Goal: Task Accomplishment & Management: Use online tool/utility

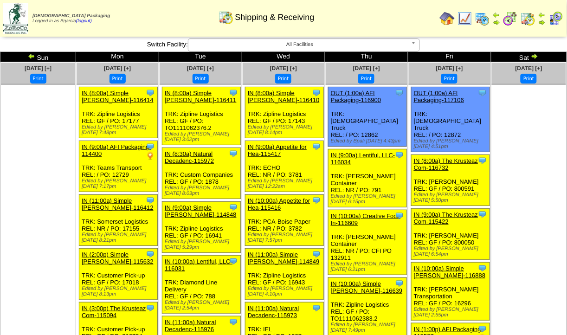
click at [468, 17] on img at bounding box center [465, 18] width 15 height 15
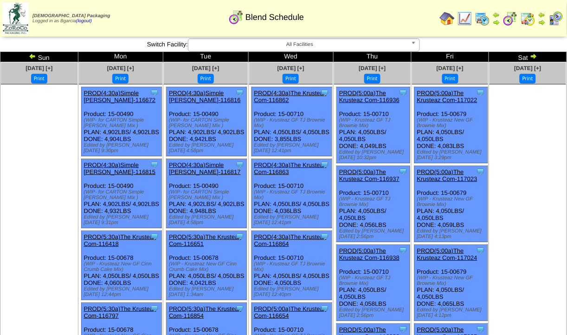
click at [470, 19] on img at bounding box center [465, 18] width 15 height 15
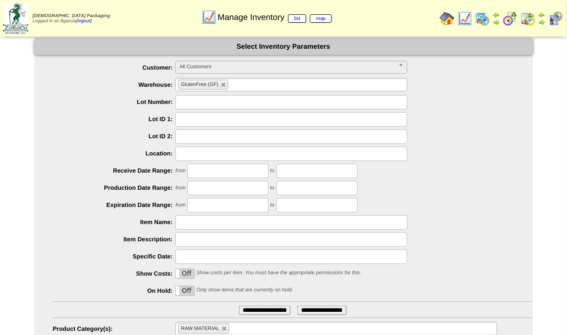
click at [509, 18] on img at bounding box center [510, 18] width 15 height 15
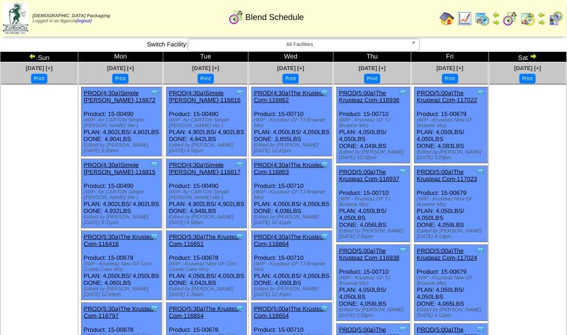
click at [530, 60] on link at bounding box center [532, 57] width 9 height 7
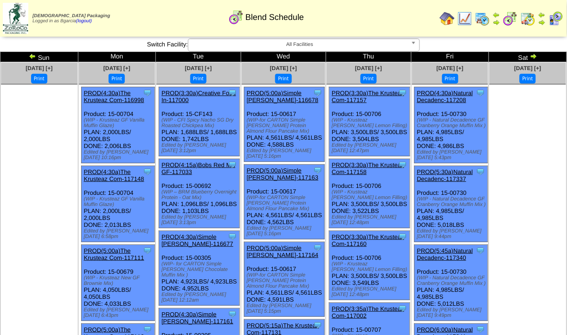
click at [532, 58] on img at bounding box center [533, 55] width 7 height 7
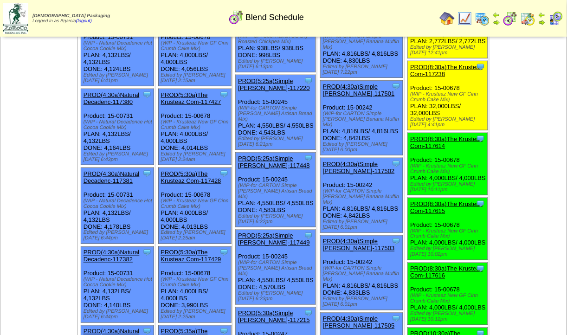
scroll to position [156, 0]
click at [445, 66] on link "PROD(8:30a)The Krusteaz Com-117238" at bounding box center [446, 70] width 72 height 14
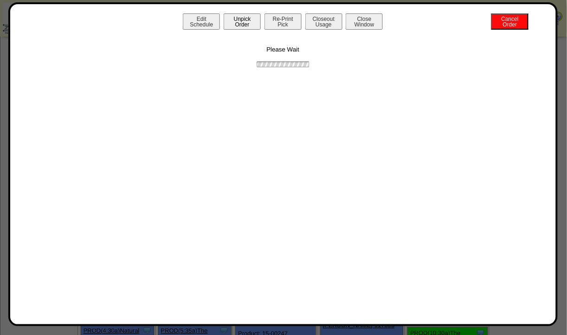
click at [245, 16] on button "Unpick Order" at bounding box center [242, 21] width 37 height 16
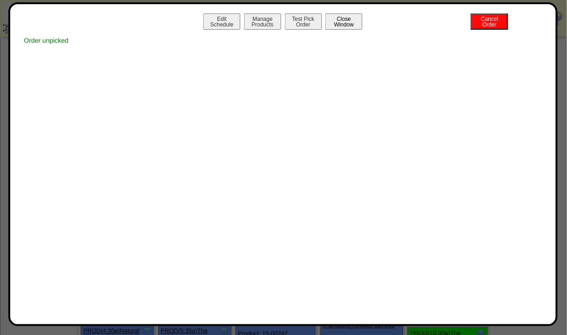
click at [348, 25] on button "Close Window" at bounding box center [343, 21] width 37 height 16
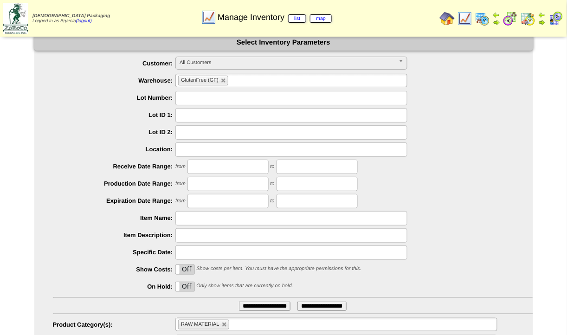
scroll to position [52, 0]
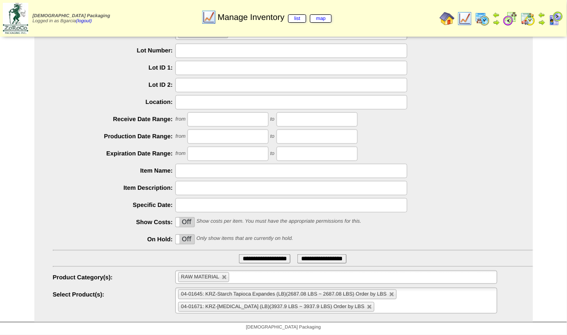
click at [276, 262] on ul "**********" at bounding box center [283, 155] width 499 height 293
click at [271, 256] on input "**********" at bounding box center [265, 258] width 52 height 9
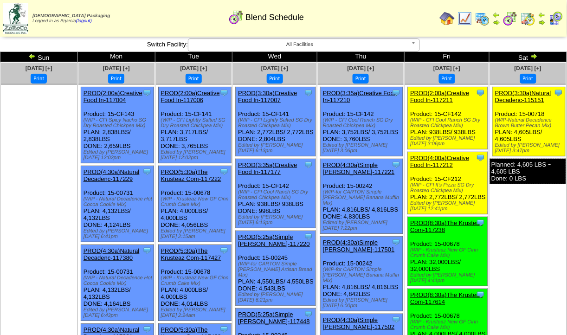
click at [447, 18] on img at bounding box center [447, 18] width 15 height 15
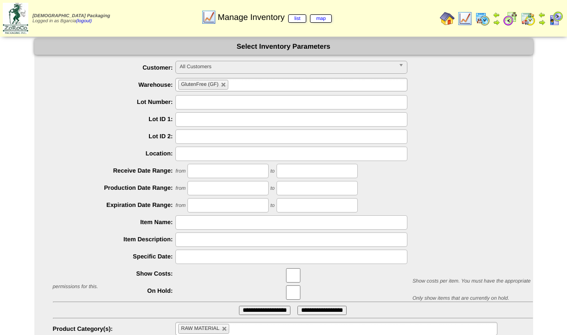
scroll to position [52, 0]
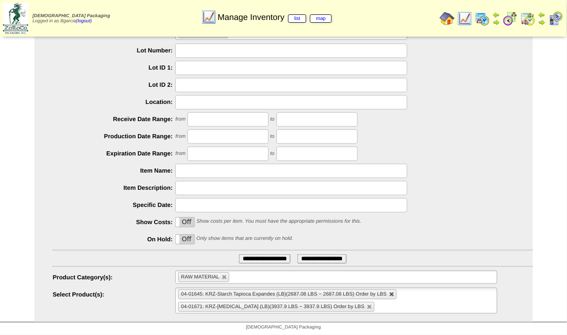
click at [393, 294] on link at bounding box center [392, 295] width 6 height 6
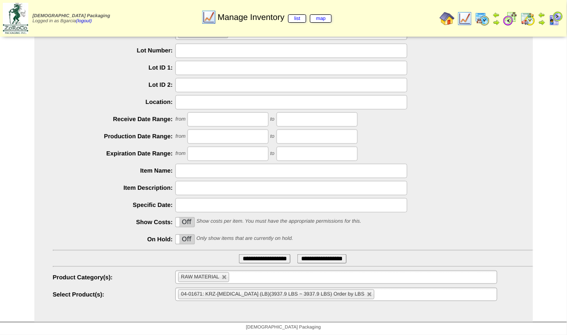
click at [269, 256] on input "**********" at bounding box center [265, 258] width 52 height 9
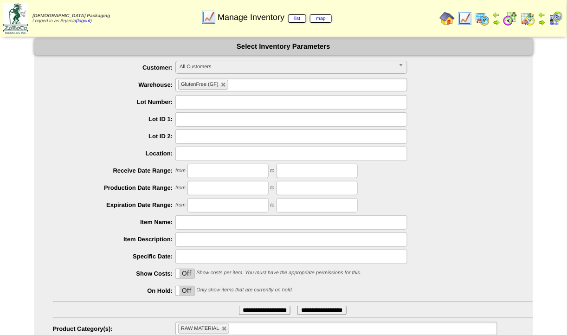
click at [509, 11] on img at bounding box center [510, 18] width 15 height 15
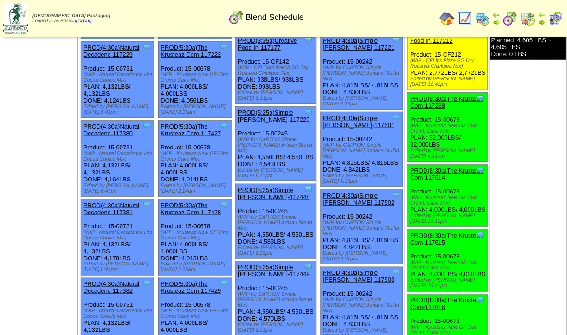
scroll to position [116, 0]
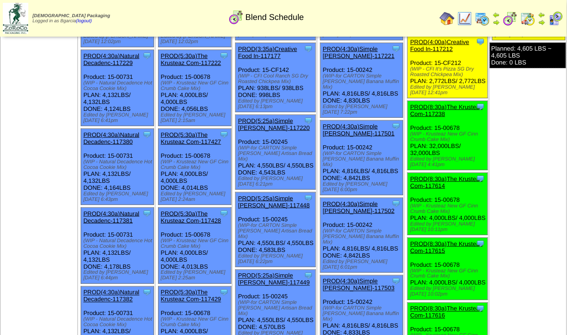
click at [468, 22] on img at bounding box center [465, 18] width 15 height 15
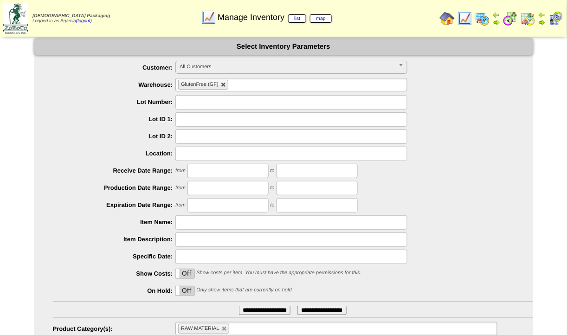
click at [224, 87] on link at bounding box center [224, 85] width 6 height 6
type input "**********"
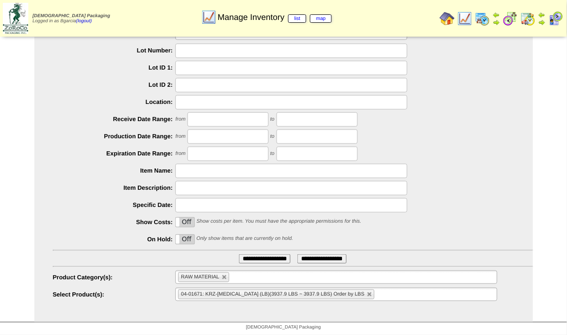
click at [260, 251] on ul "**********" at bounding box center [283, 155] width 499 height 293
click at [260, 255] on input "**********" at bounding box center [265, 258] width 52 height 9
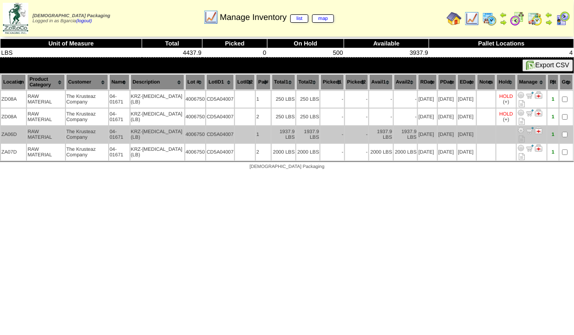
click at [418, 135] on td "[DATE]" at bounding box center [427, 134] width 19 height 17
click at [438, 135] on td "[DATE]" at bounding box center [447, 134] width 19 height 17
click at [418, 134] on td "[DATE]" at bounding box center [427, 134] width 19 height 17
drag, startPoint x: 432, startPoint y: 135, endPoint x: 413, endPoint y: 136, distance: 19.5
click at [418, 136] on td "[DATE]" at bounding box center [427, 134] width 19 height 17
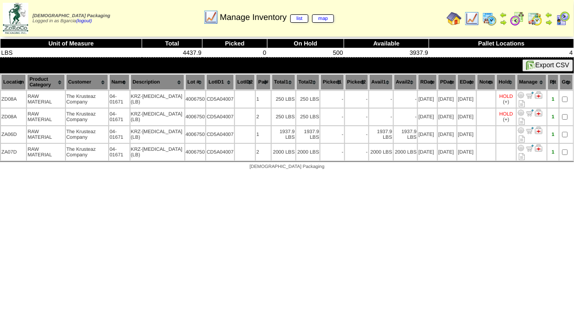
drag, startPoint x: 413, startPoint y: 136, endPoint x: 425, endPoint y: 196, distance: 61.6
click at [425, 174] on html "[DEMOGRAPHIC_DATA] Packaging Logged in as Bgarcia (logout) Print All" at bounding box center [287, 87] width 574 height 174
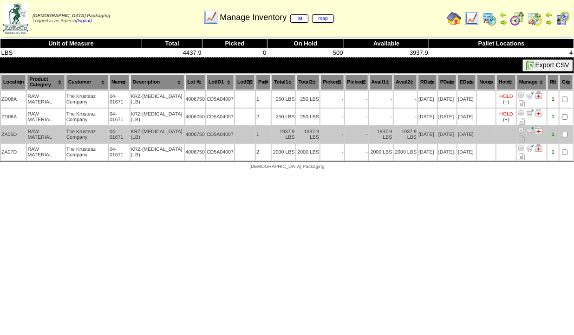
click at [498, 128] on td at bounding box center [505, 134] width 19 height 17
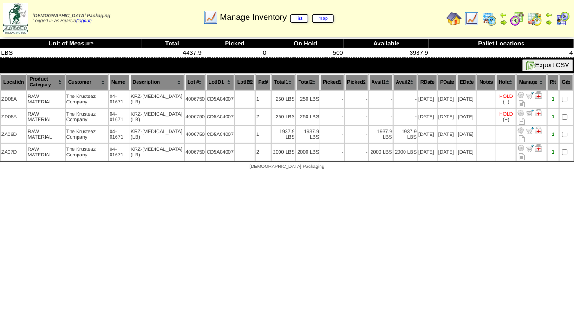
click at [535, 17] on img at bounding box center [534, 18] width 15 height 15
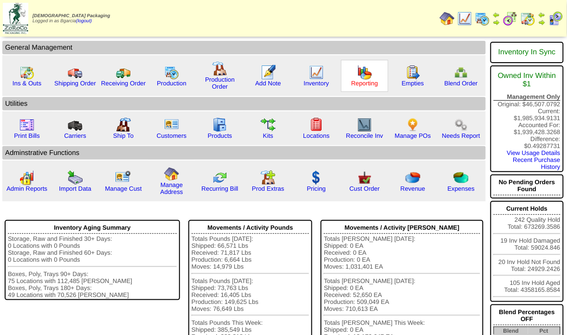
click at [371, 84] on link "Reporting" at bounding box center [364, 83] width 27 height 7
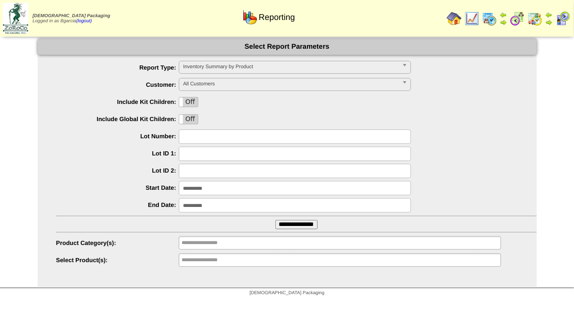
click at [247, 259] on ul "**********" at bounding box center [340, 259] width 322 height 13
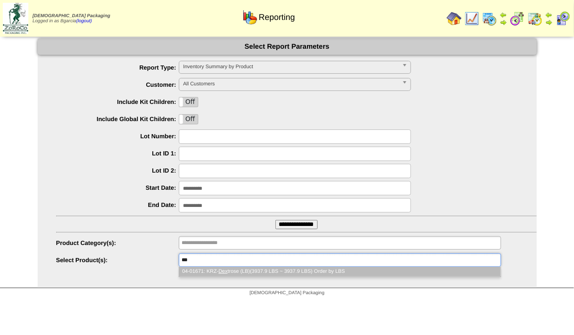
type input "***"
click at [247, 271] on li "04-01671: KRZ- Dex trose (LB)(3937.9 LBS ~ 3937.9 LBS) Order by LBS" at bounding box center [339, 272] width 321 height 10
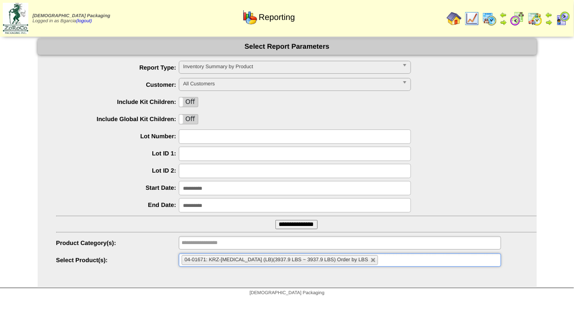
click at [196, 187] on input "**********" at bounding box center [295, 188] width 232 height 14
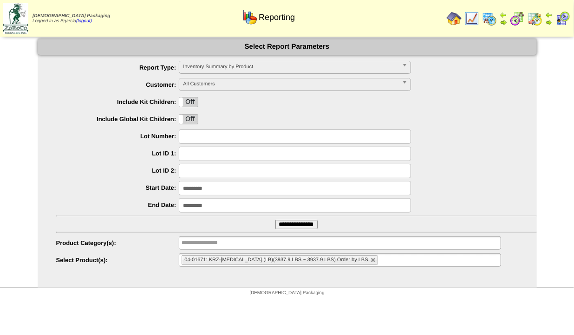
type input "**********"
click at [275, 221] on input "**********" at bounding box center [296, 224] width 42 height 9
click at [190, 188] on input "**********" at bounding box center [295, 188] width 232 height 14
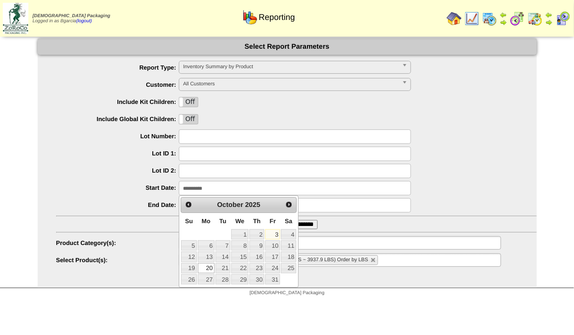
click at [236, 67] on span "Inventory Summary by Product" at bounding box center [290, 66] width 215 height 11
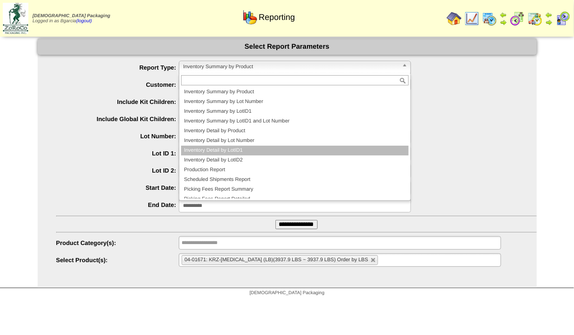
click at [222, 148] on li "Inventory Detail by LotID1" at bounding box center [294, 151] width 227 height 10
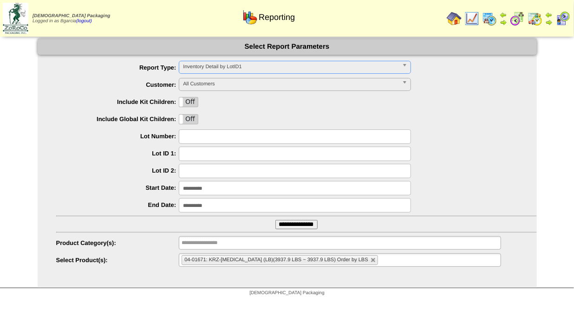
click at [188, 185] on input "**********" at bounding box center [295, 188] width 232 height 14
type input "**********"
click at [275, 220] on input "**********" at bounding box center [296, 224] width 42 height 9
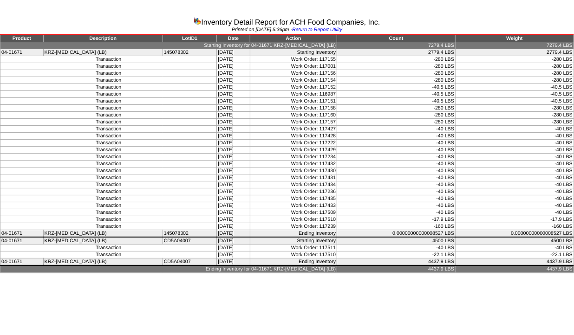
drag, startPoint x: 572, startPoint y: 227, endPoint x: 551, endPoint y: 228, distance: 20.9
click at [551, 228] on td "-160 LBS" at bounding box center [514, 226] width 118 height 7
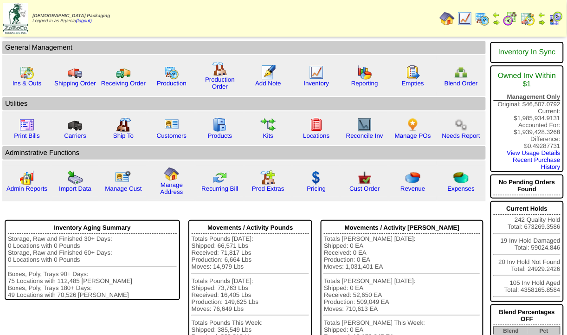
click at [513, 17] on img at bounding box center [510, 18] width 15 height 15
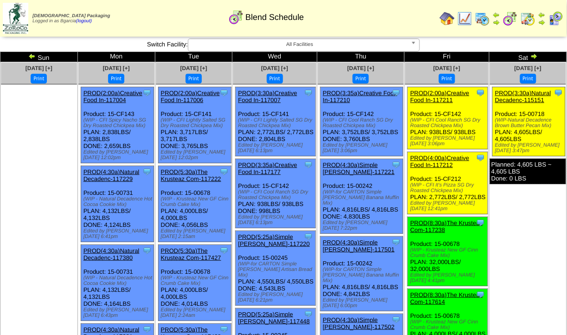
scroll to position [458, 0]
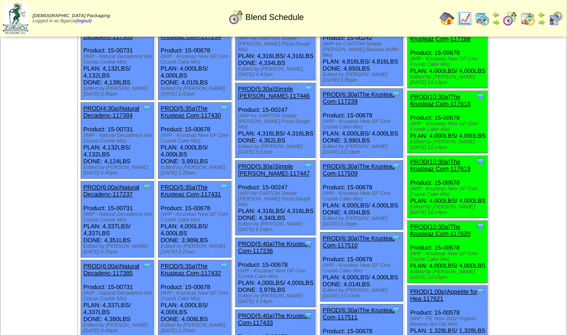
click at [355, 91] on link "PROD(6:30a)The Krusteaz Com-117239" at bounding box center [359, 98] width 72 height 14
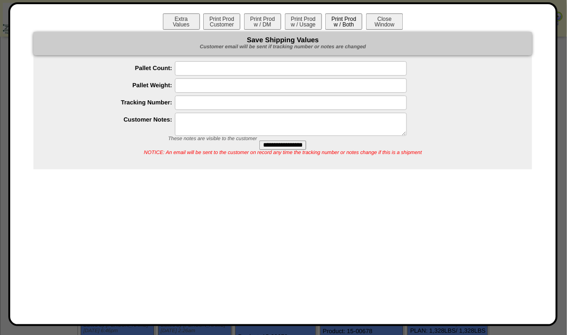
click at [340, 27] on button "Print Prod w / Both" at bounding box center [343, 21] width 37 height 16
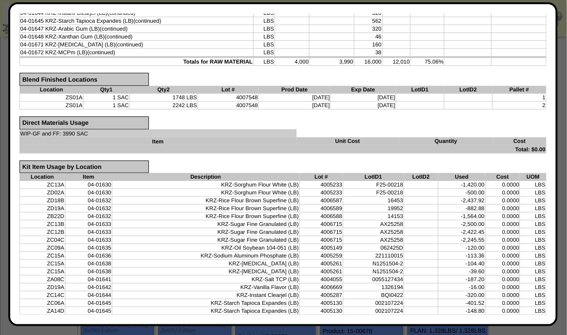
scroll to position [0, 0]
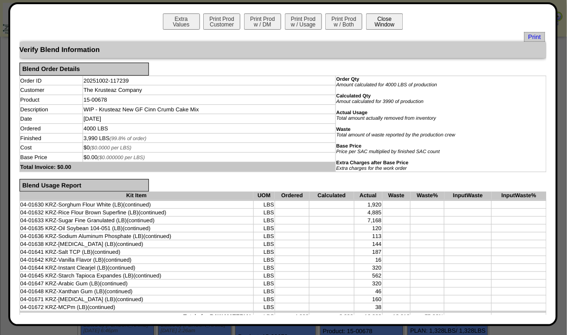
click at [376, 28] on button "Close Window" at bounding box center [384, 21] width 37 height 16
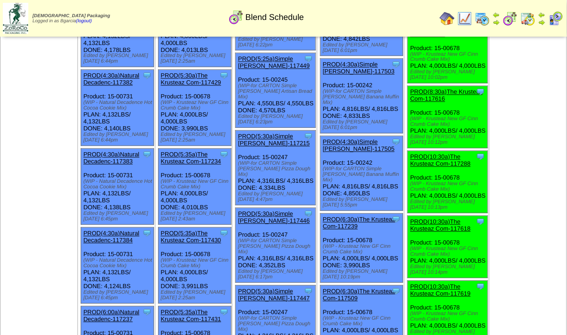
scroll to position [333, 0]
click at [386, 288] on link "PROD(6:30a)The Krusteaz Com-117509" at bounding box center [359, 295] width 72 height 14
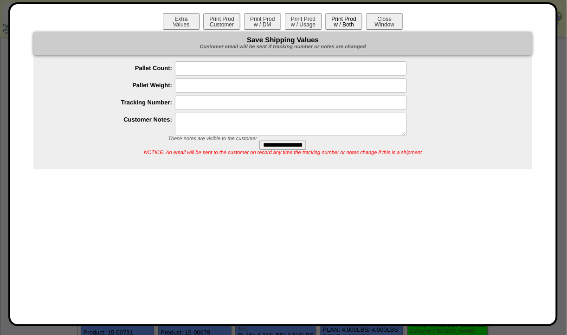
click at [341, 25] on button "Print Prod w / Both" at bounding box center [343, 21] width 37 height 16
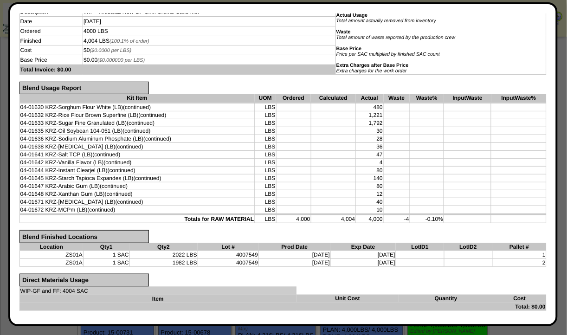
scroll to position [0, 0]
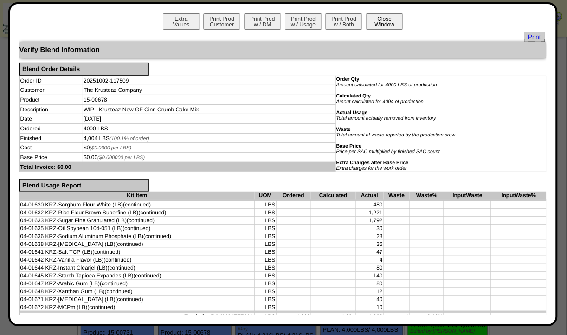
click at [382, 28] on button "Close Window" at bounding box center [384, 21] width 37 height 16
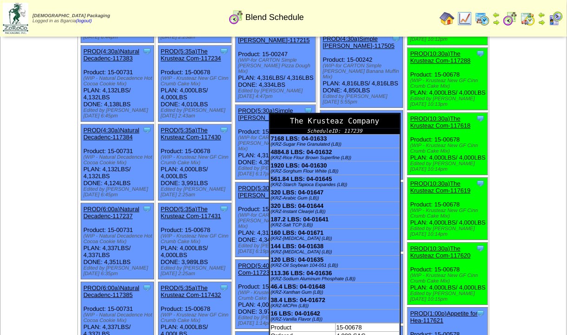
scroll to position [437, 0]
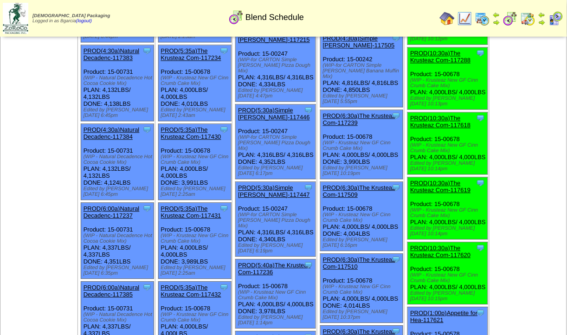
click at [355, 112] on link "PROD(6:30a)The Krusteaz Com-117239" at bounding box center [359, 119] width 72 height 14
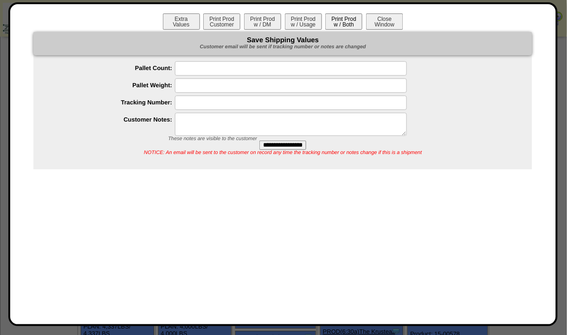
click at [331, 24] on button "Print Prod w / Both" at bounding box center [343, 21] width 37 height 16
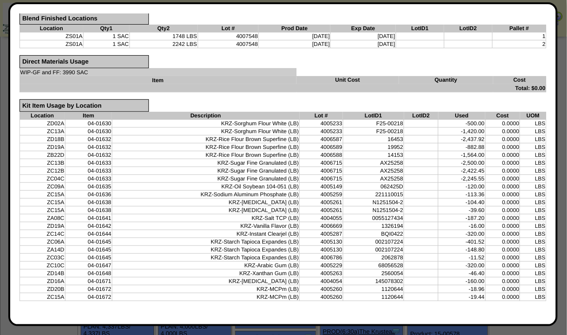
scroll to position [0, 0]
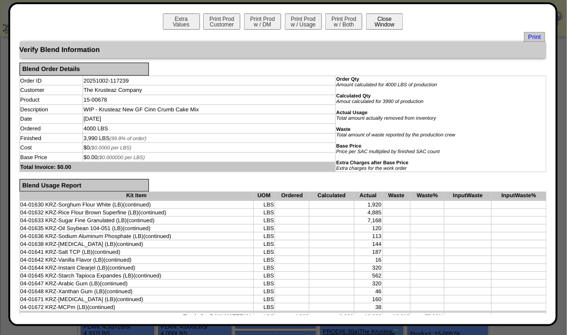
click at [398, 15] on button "Close Window" at bounding box center [384, 21] width 37 height 16
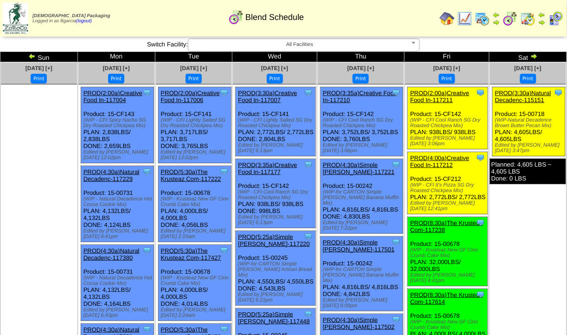
click at [472, 24] on img at bounding box center [465, 18] width 15 height 15
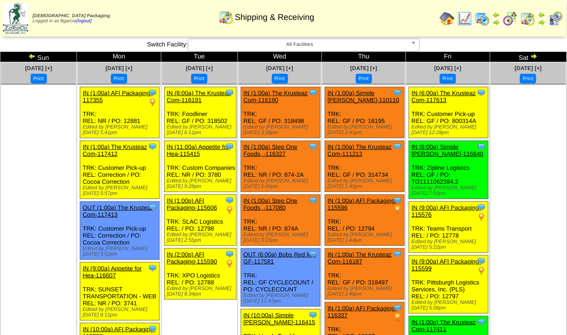
click at [36, 53] on img at bounding box center [31, 55] width 7 height 7
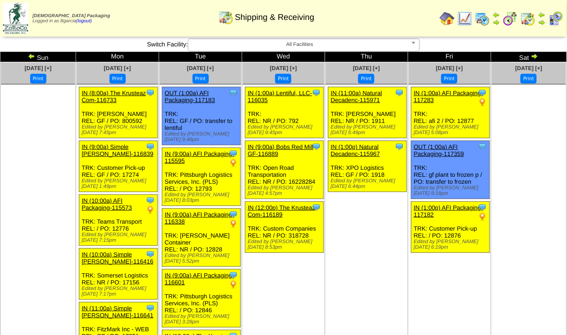
click at [32, 58] on img at bounding box center [31, 55] width 7 height 7
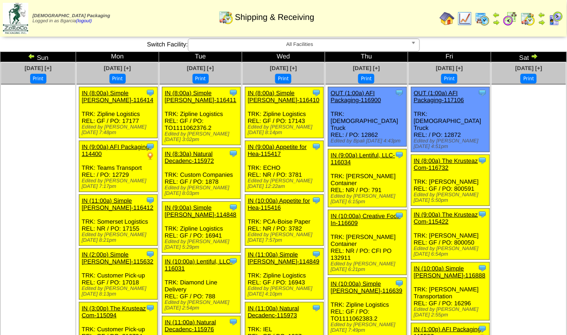
click at [441, 211] on link "IN (9:00a) The Krusteaz Com-115422" at bounding box center [446, 218] width 64 height 14
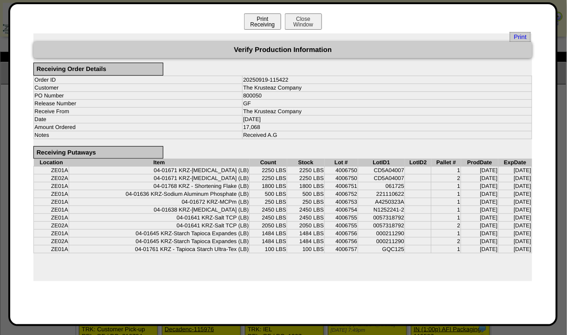
click at [264, 15] on button "Print Receiving" at bounding box center [262, 21] width 37 height 16
click at [306, 19] on button "Close Window" at bounding box center [303, 21] width 37 height 16
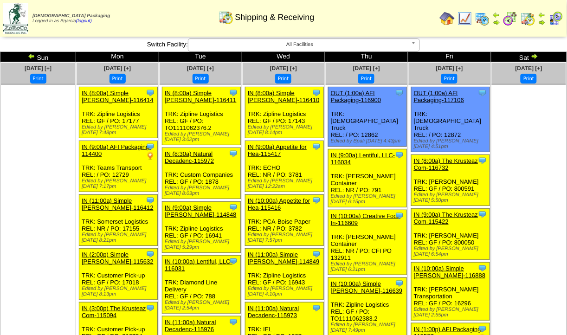
click at [509, 24] on img at bounding box center [510, 18] width 15 height 15
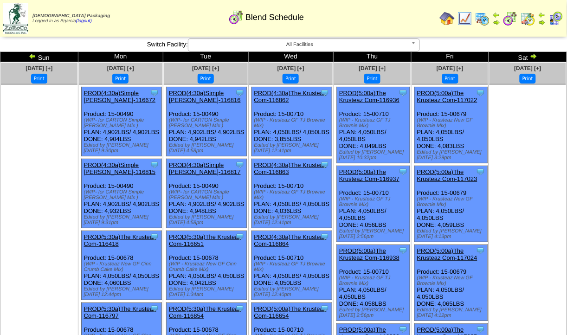
click at [533, 58] on img at bounding box center [533, 55] width 7 height 7
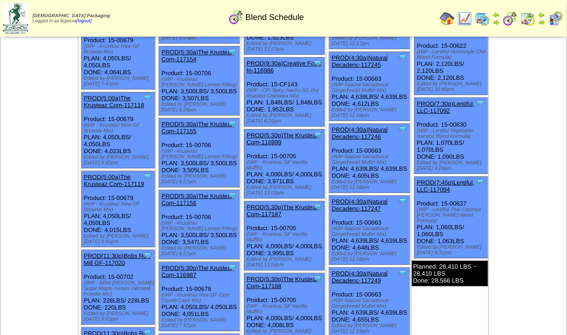
click at [91, 171] on div "Clone Item PROD(5:00a)The Krusteaz Com-117119 The Krusteaz Company ScheduleID: …" at bounding box center [117, 209] width 73 height 76
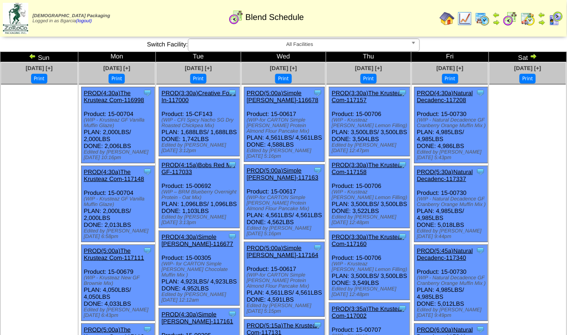
click at [535, 56] on img at bounding box center [533, 55] width 7 height 7
click at [534, 56] on img at bounding box center [533, 55] width 7 height 7
click at [534, 57] on img at bounding box center [533, 55] width 7 height 7
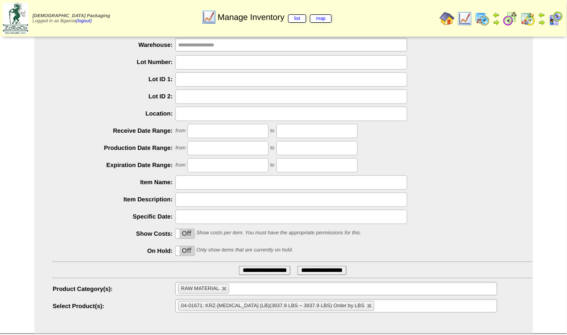
scroll to position [52, 0]
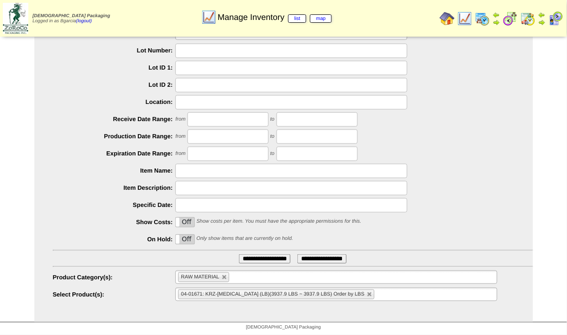
click at [477, 202] on div at bounding box center [293, 205] width 480 height 14
click at [273, 260] on input "**********" at bounding box center [265, 258] width 52 height 9
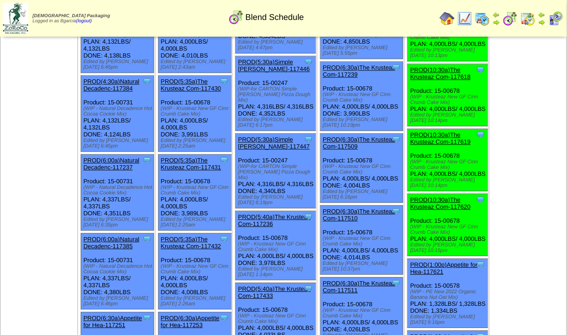
scroll to position [487, 0]
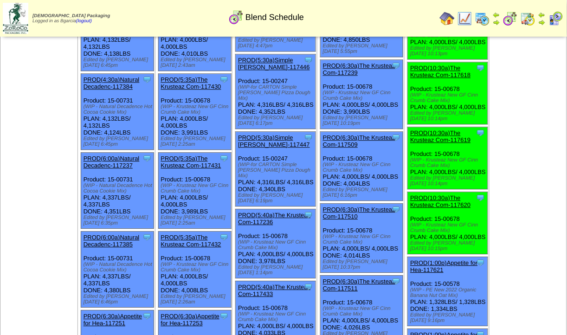
click at [361, 278] on link "PROD(6:30a)The Krusteaz Com-117511" at bounding box center [359, 285] width 72 height 14
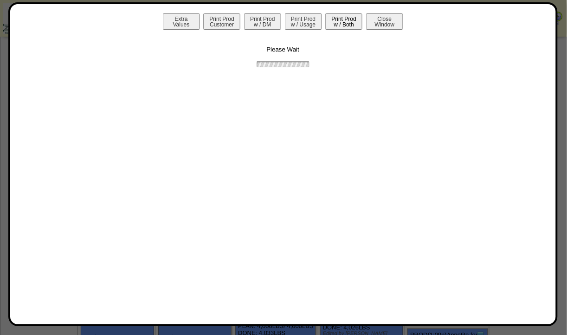
click at [354, 21] on button "Print Prod w / Both" at bounding box center [343, 21] width 37 height 16
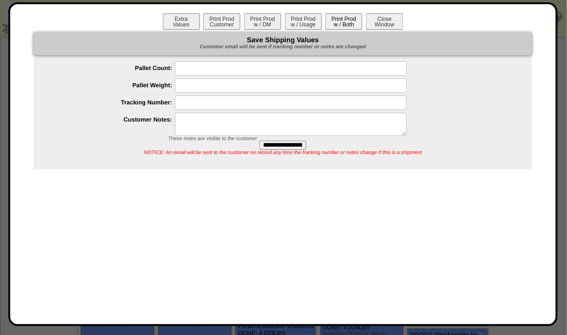
click at [342, 27] on button "Print Prod w / Both" at bounding box center [343, 21] width 37 height 16
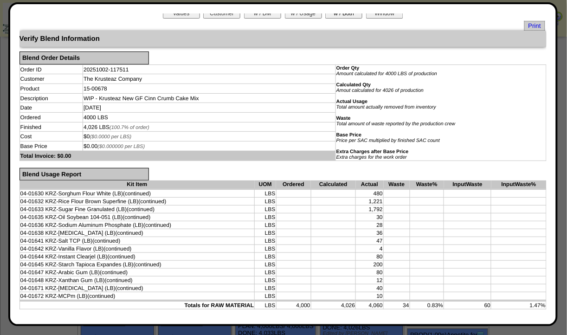
scroll to position [0, 0]
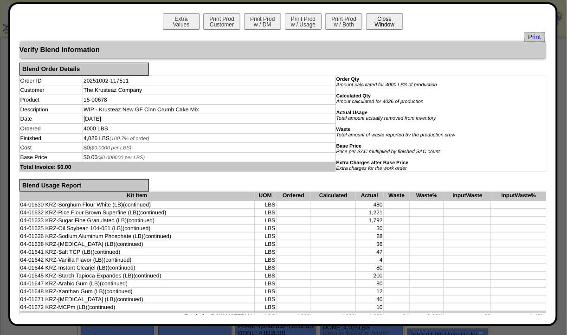
click at [393, 26] on button "Close Window" at bounding box center [384, 21] width 37 height 16
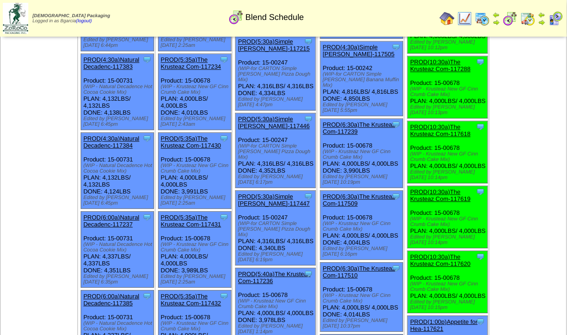
scroll to position [427, 0]
click at [366, 122] on link "PROD(6:30a)The Krusteaz Com-117239" at bounding box center [359, 129] width 72 height 14
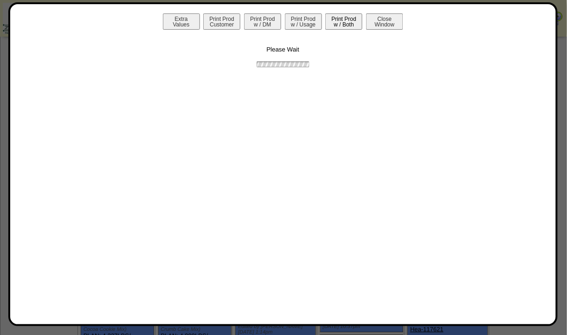
click at [339, 26] on button "Print Prod w / Both" at bounding box center [343, 21] width 37 height 16
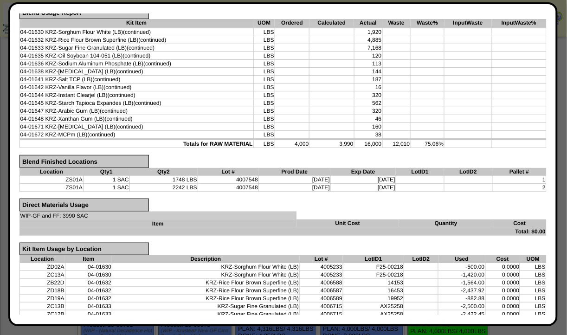
scroll to position [0, 0]
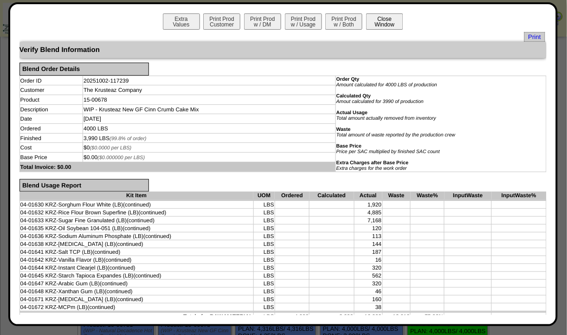
click at [380, 23] on button "Close Window" at bounding box center [384, 21] width 37 height 16
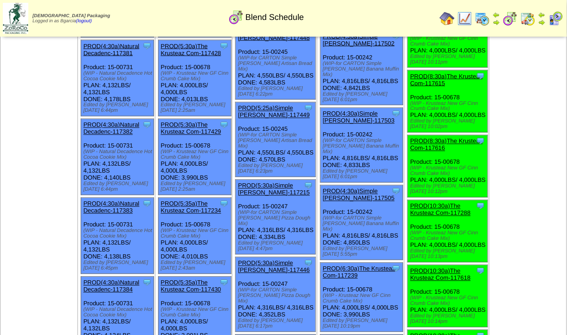
scroll to position [284, 0]
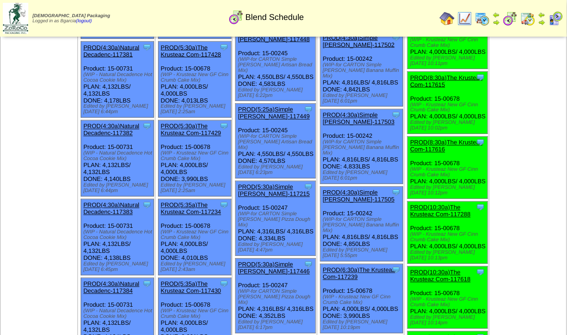
scroll to position [97, 0]
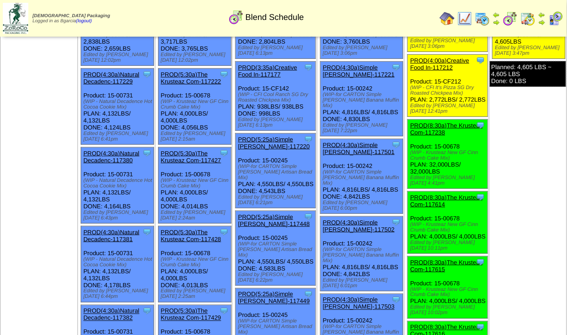
click at [444, 136] on link "PROD(8:30a)The Krusteaz Com-117238" at bounding box center [446, 129] width 72 height 14
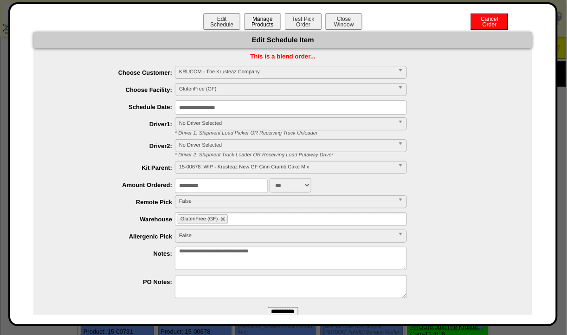
click at [265, 25] on button "Manage Products" at bounding box center [262, 21] width 37 height 16
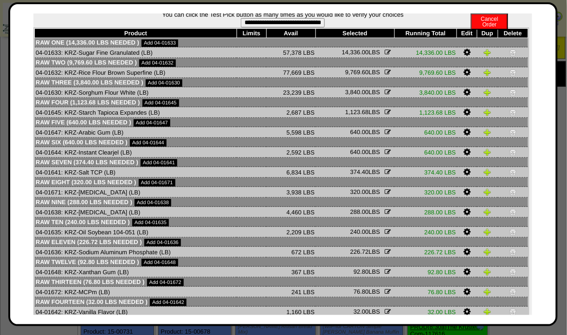
scroll to position [0, 0]
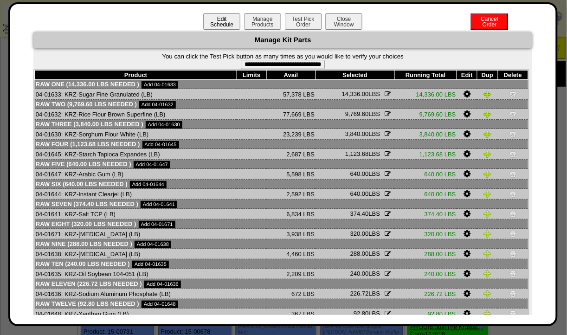
click at [207, 20] on button "Edit Schedule" at bounding box center [221, 21] width 37 height 16
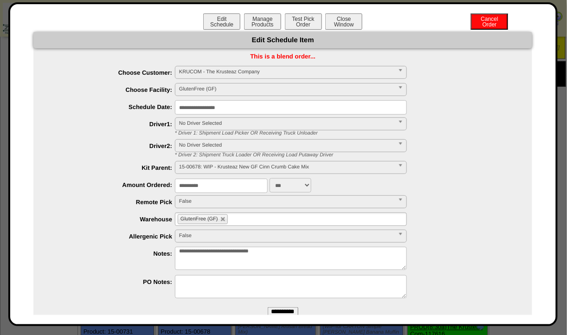
click at [206, 184] on input "**********" at bounding box center [221, 186] width 93 height 14
click at [204, 186] on input "**********" at bounding box center [221, 186] width 93 height 14
type input "*"
type input "****"
click at [268, 307] on input "**********" at bounding box center [283, 311] width 31 height 9
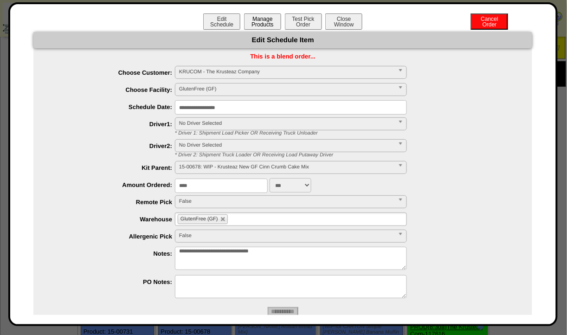
click at [253, 24] on button "Manage Products" at bounding box center [262, 21] width 37 height 16
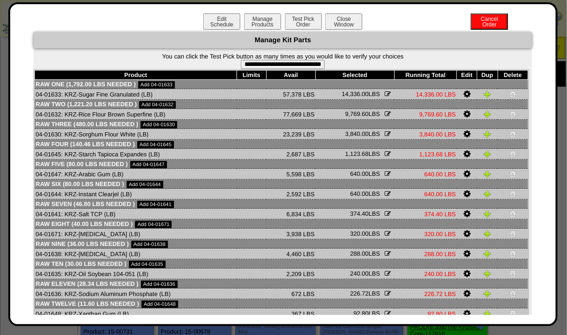
click at [251, 64] on input "**********" at bounding box center [283, 64] width 84 height 9
type input "**********"
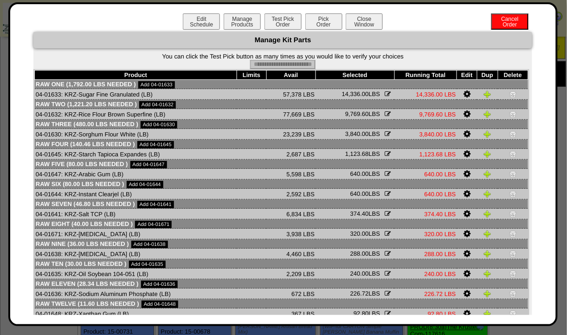
click at [310, 28] on button "Pick Order" at bounding box center [323, 21] width 37 height 16
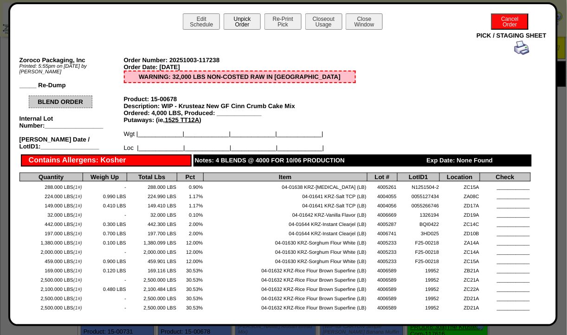
click at [236, 19] on button "Unpick Order" at bounding box center [242, 21] width 37 height 16
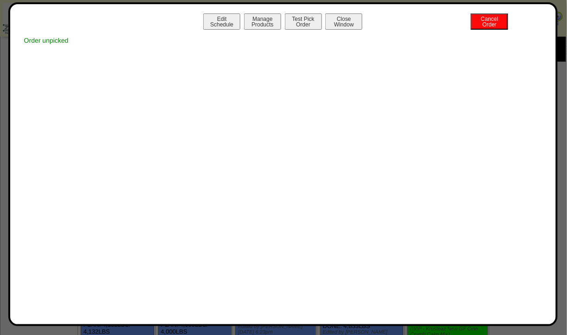
scroll to position [123, 0]
click at [339, 39] on div "Order unpicked" at bounding box center [282, 40] width 527 height 17
click at [333, 27] on button "Close Window" at bounding box center [343, 21] width 37 height 16
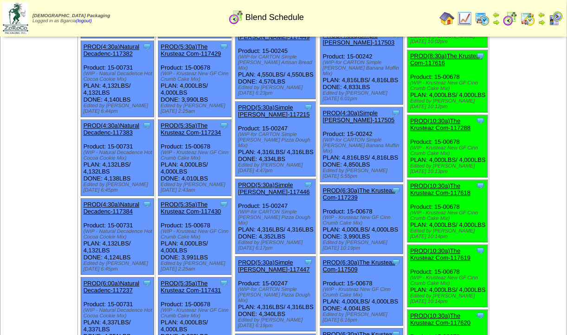
scroll to position [364, 0]
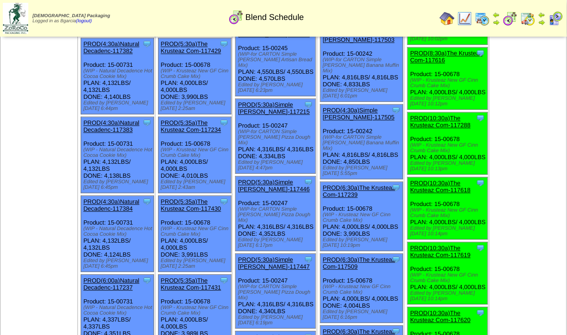
click at [335, 185] on link "PROD(6:30a)The Krusteaz Com-117239" at bounding box center [359, 192] width 72 height 14
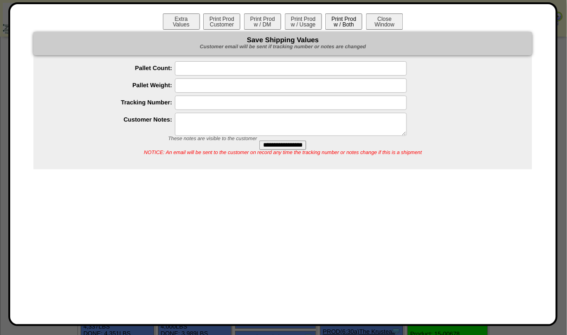
click at [339, 24] on button "Print Prod w / Both" at bounding box center [343, 21] width 37 height 16
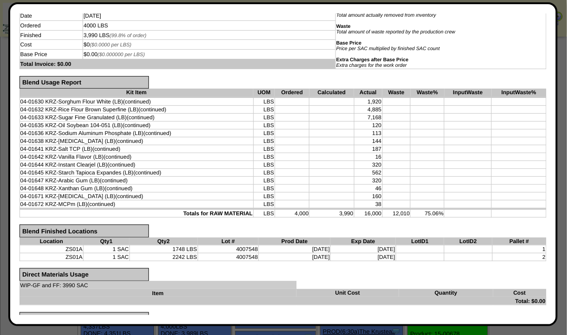
scroll to position [0, 0]
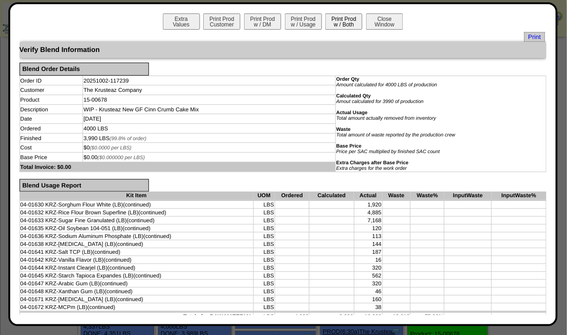
click at [380, 26] on button "Close Window" at bounding box center [384, 21] width 37 height 16
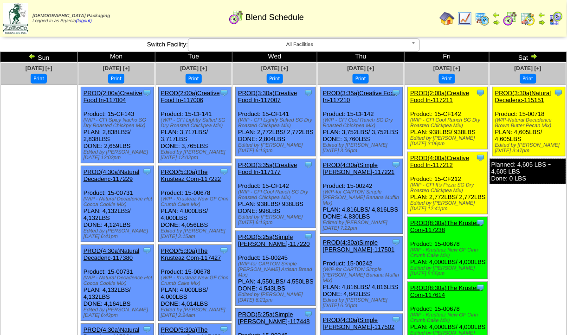
click at [453, 155] on link "PROD(4:00a)Creative Food In-117212" at bounding box center [439, 162] width 59 height 14
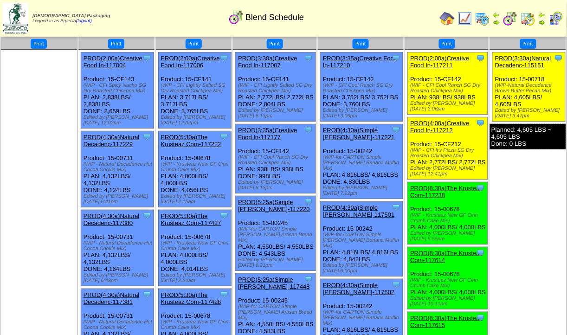
scroll to position [98, 0]
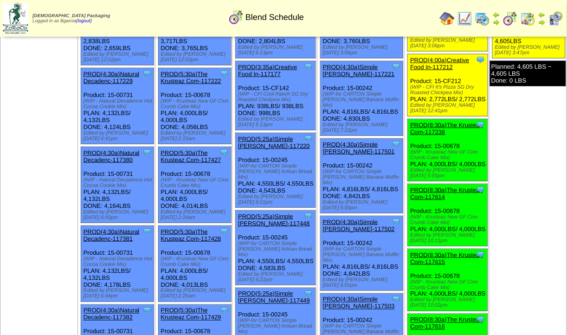
click at [461, 200] on link "PROD(8:30a)The Krusteaz Com-117614" at bounding box center [446, 194] width 72 height 14
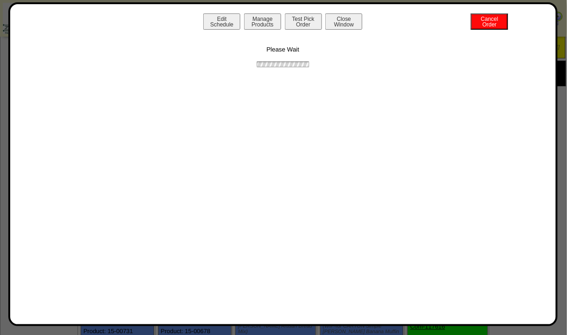
click at [252, 25] on button "Manage Products" at bounding box center [262, 21] width 37 height 16
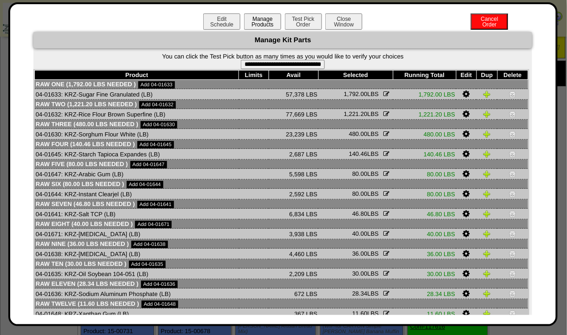
click at [319, 65] on input "**********" at bounding box center [283, 64] width 84 height 9
type input "**********"
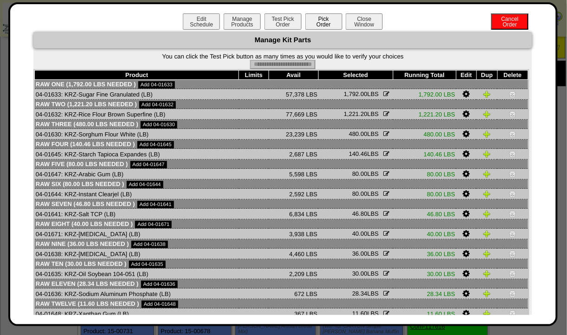
click at [322, 26] on button "Pick Order" at bounding box center [323, 21] width 37 height 16
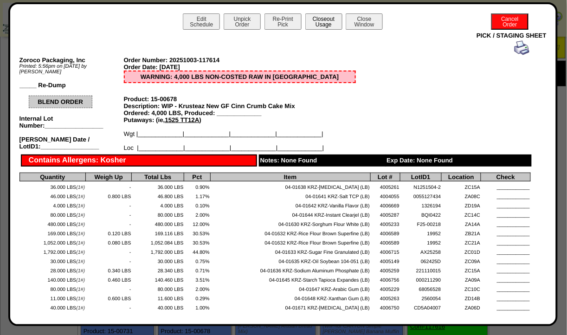
click at [315, 25] on button "Closeout Usage" at bounding box center [323, 21] width 37 height 16
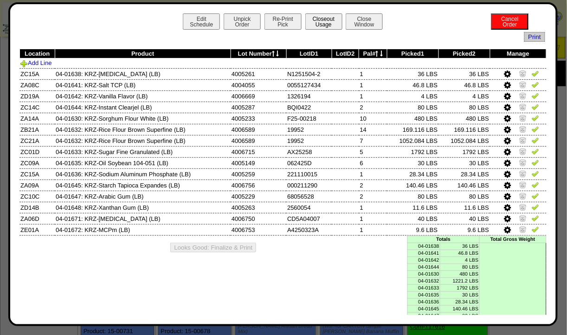
click at [532, 74] on img at bounding box center [535, 73] width 7 height 7
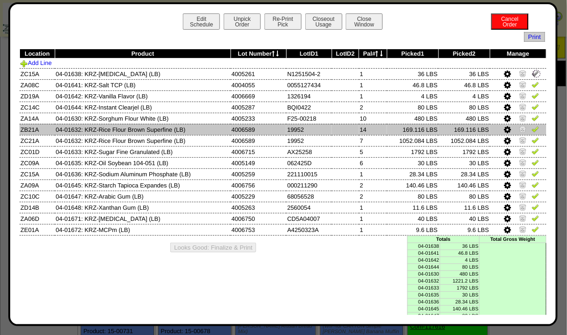
click at [532, 103] on img at bounding box center [535, 106] width 7 height 7
click at [532, 125] on img at bounding box center [535, 128] width 7 height 7
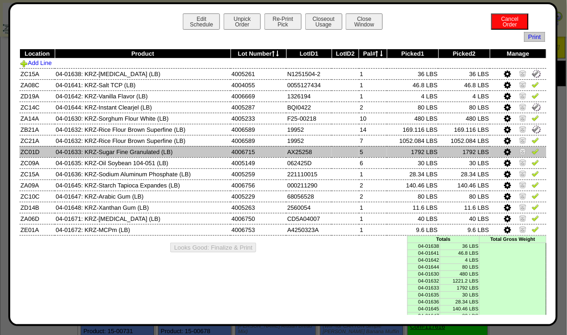
click at [533, 152] on img at bounding box center [535, 151] width 7 height 7
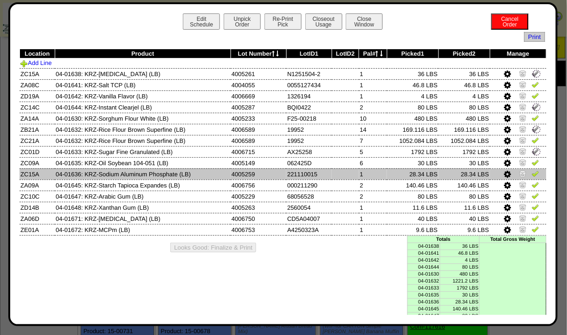
click at [532, 173] on img at bounding box center [535, 173] width 7 height 7
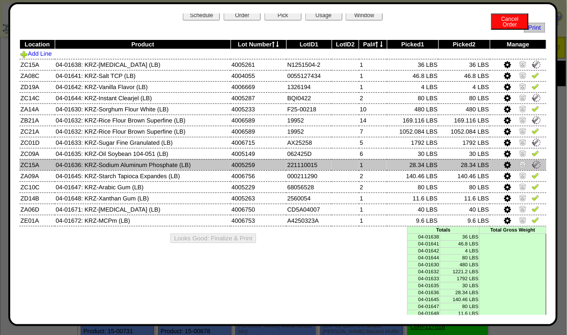
scroll to position [9, 0]
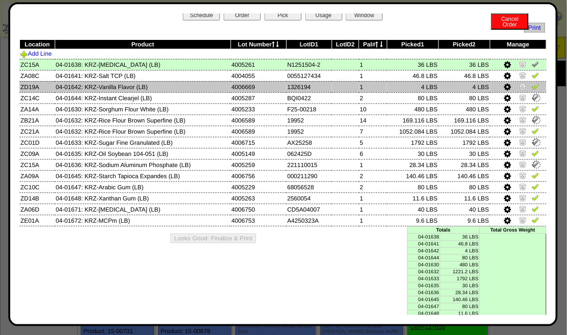
click at [532, 85] on img at bounding box center [535, 86] width 7 height 7
click at [532, 79] on link at bounding box center [535, 76] width 7 height 7
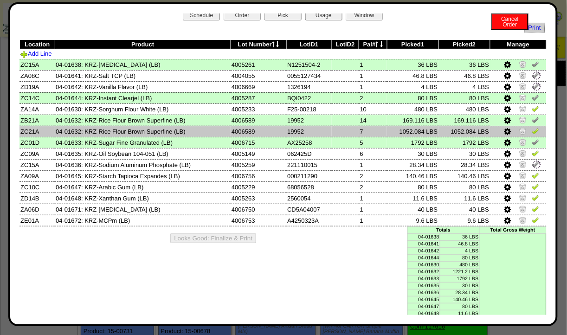
click at [532, 118] on img at bounding box center [535, 119] width 7 height 7
click at [532, 132] on img at bounding box center [535, 130] width 7 height 7
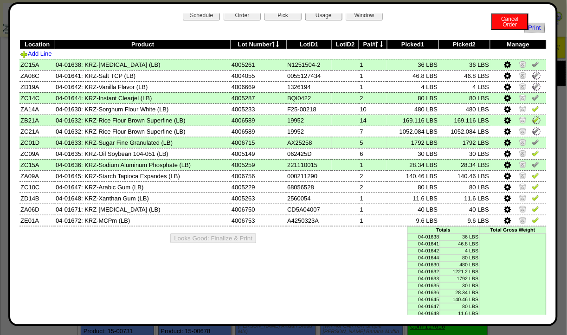
click at [532, 141] on img at bounding box center [535, 141] width 7 height 7
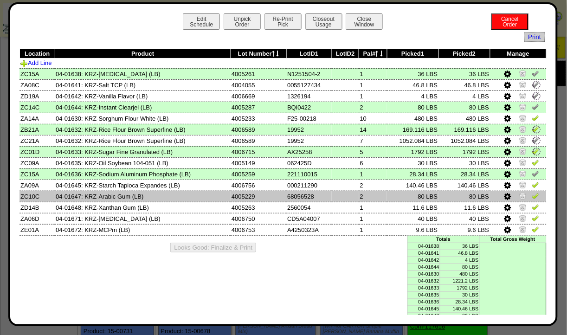
click at [532, 196] on img at bounding box center [535, 195] width 7 height 7
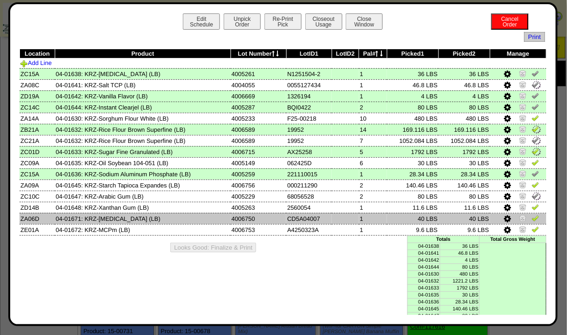
click at [532, 215] on img at bounding box center [535, 217] width 7 height 7
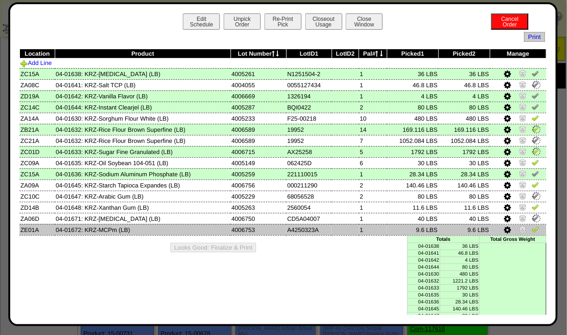
click at [532, 234] on td at bounding box center [518, 229] width 56 height 11
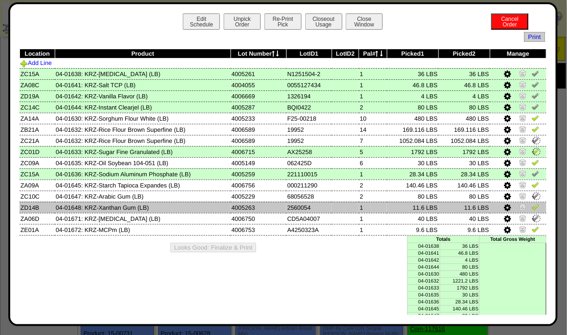
click at [532, 209] on img at bounding box center [535, 206] width 7 height 7
click at [0, 0] on img at bounding box center [0, 0] width 0 height 0
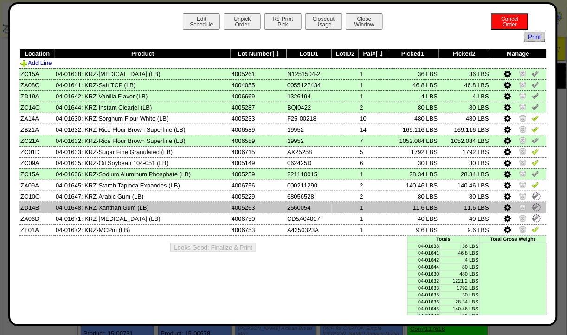
click at [533, 177] on img at bounding box center [535, 173] width 7 height 7
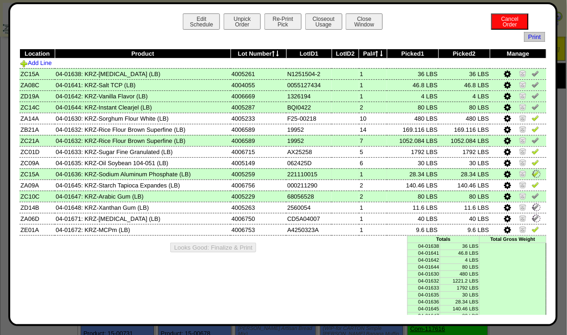
click at [532, 153] on img at bounding box center [535, 151] width 7 height 7
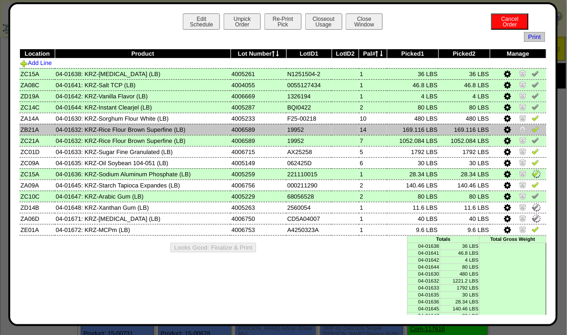
click at [532, 130] on img at bounding box center [535, 128] width 7 height 7
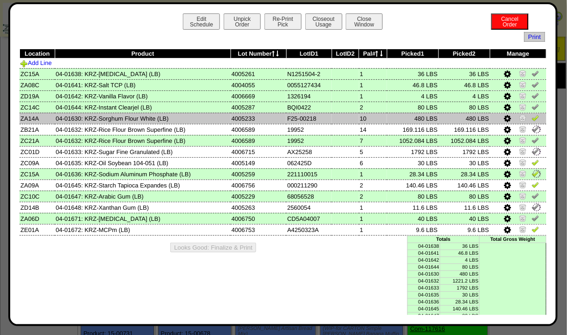
click at [532, 122] on link at bounding box center [535, 119] width 7 height 7
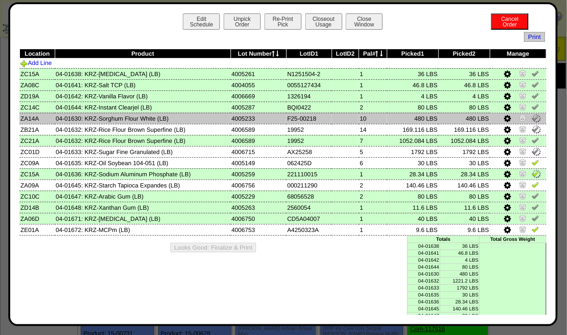
click at [532, 116] on img at bounding box center [537, 118] width 10 height 10
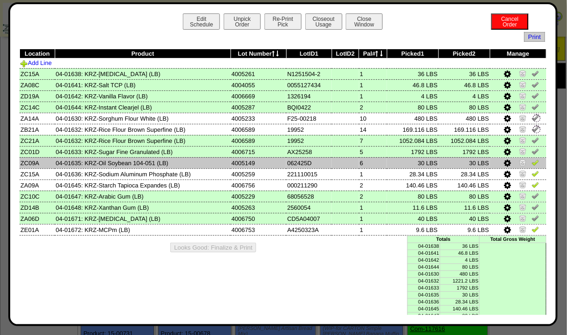
click at [522, 164] on link at bounding box center [523, 164] width 9 height 7
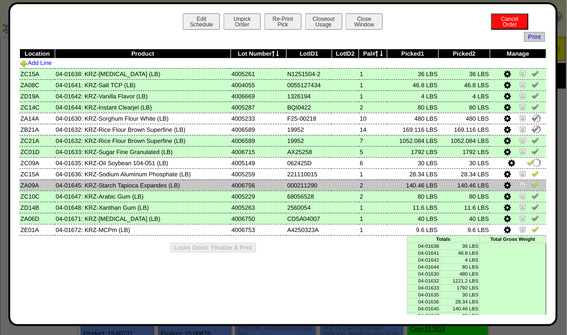
click at [532, 183] on img at bounding box center [535, 184] width 7 height 7
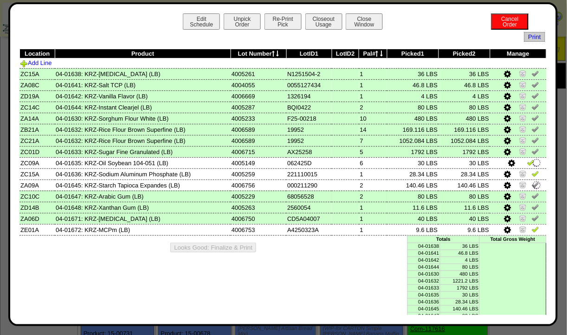
click at [533, 196] on img at bounding box center [535, 195] width 7 height 7
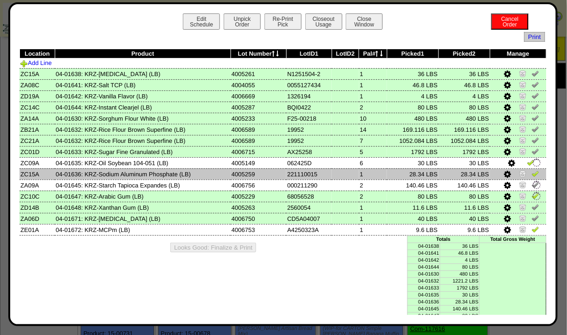
click at [532, 177] on img at bounding box center [535, 173] width 7 height 7
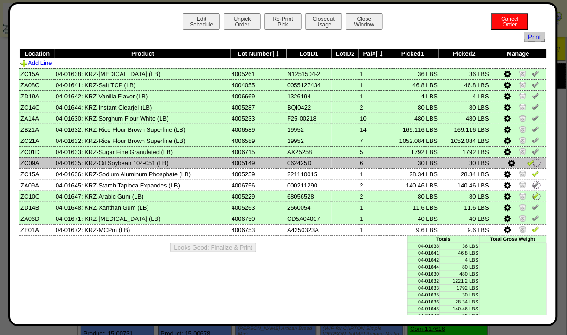
click at [532, 165] on img at bounding box center [537, 163] width 10 height 10
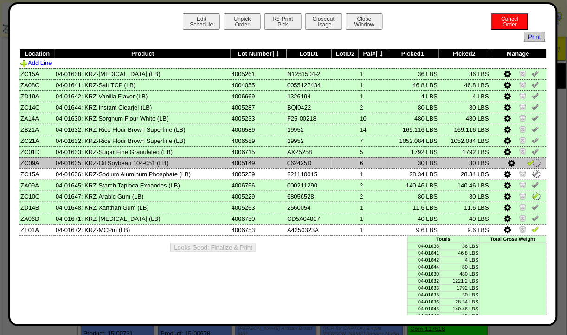
click at [532, 200] on link at bounding box center [535, 197] width 7 height 7
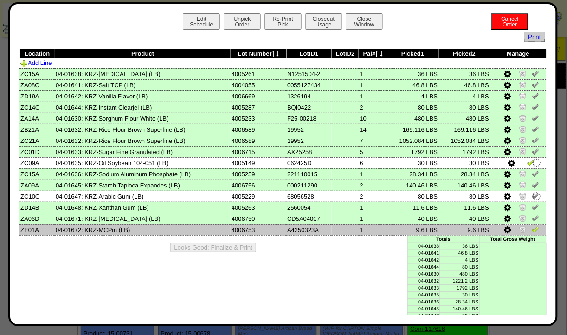
click at [532, 232] on img at bounding box center [535, 229] width 7 height 7
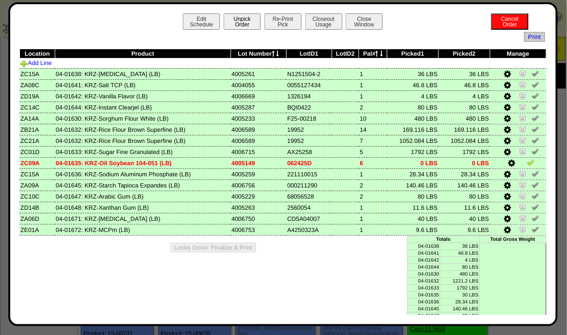
click at [235, 27] on button "Unpick Order" at bounding box center [242, 21] width 37 height 16
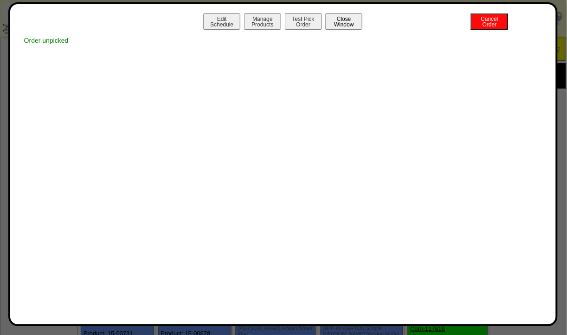
click at [352, 22] on button "Close Window" at bounding box center [343, 21] width 37 height 16
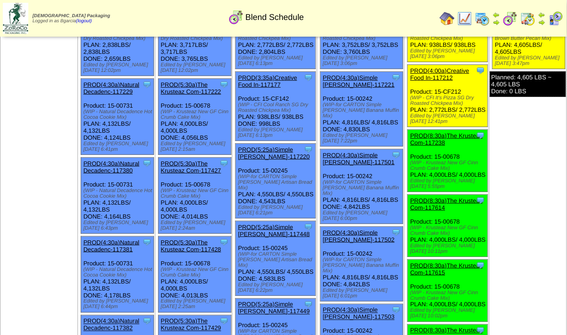
scroll to position [32, 0]
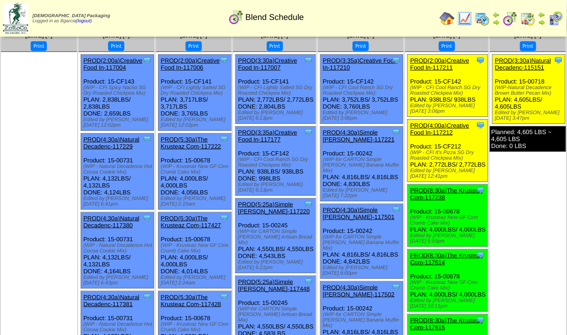
click at [445, 196] on link "PROD(8:30a)The Krusteaz Com-117238" at bounding box center [446, 194] width 72 height 14
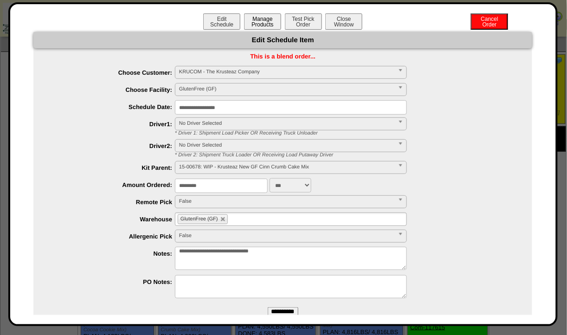
click at [258, 19] on button "Manage Products" at bounding box center [262, 21] width 37 height 16
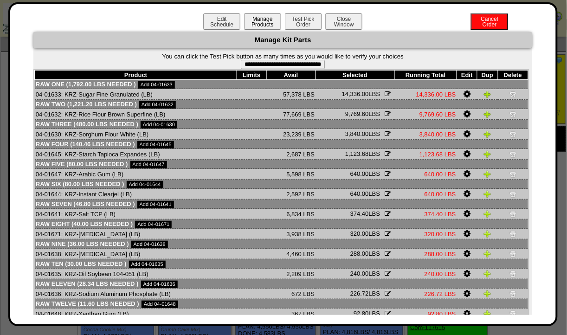
click at [322, 69] on input "**********" at bounding box center [283, 64] width 84 height 9
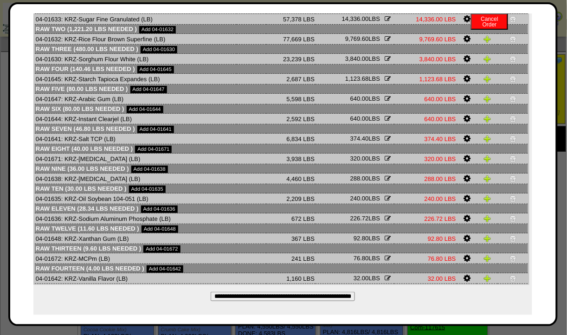
click at [374, 165] on td "Raw Nine (36.00 LBS needed ) Add 04-01638" at bounding box center [281, 168] width 493 height 9
click at [311, 293] on input "**********" at bounding box center [283, 296] width 144 height 9
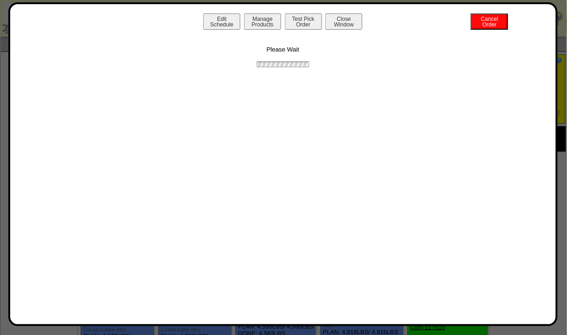
scroll to position [0, 0]
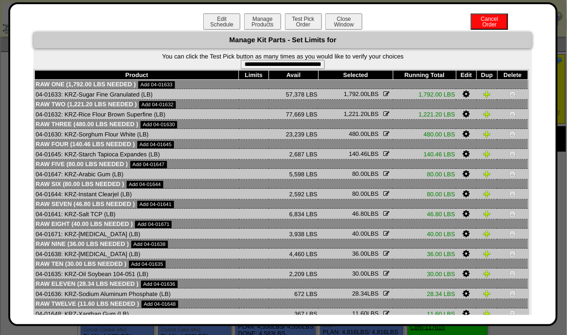
click at [312, 67] on input "**********" at bounding box center [283, 64] width 84 height 9
type input "**********"
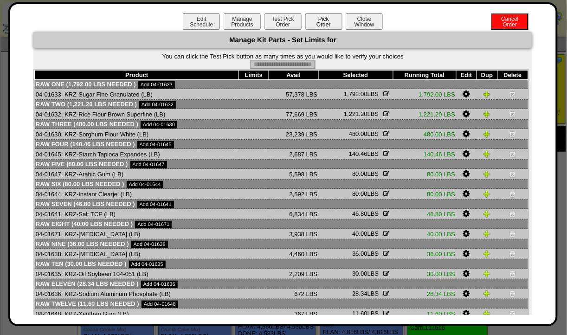
click at [317, 26] on button "Pick Order" at bounding box center [323, 21] width 37 height 16
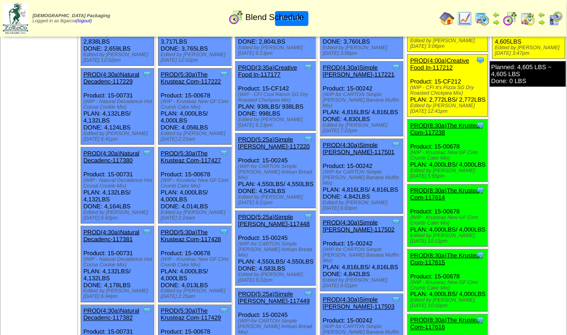
scroll to position [109, 0]
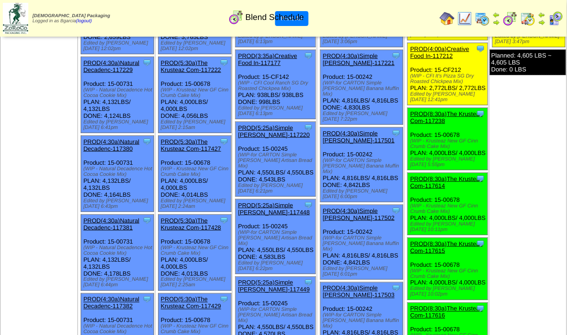
click at [458, 201] on div "Clone Item PROD(8:30a)The Krusteaz Com-117614 The Krusteaz Company ScheduleID: …" at bounding box center [448, 204] width 80 height 62
click at [458, 189] on link "PROD(8:30a)The Krusteaz Com-117614" at bounding box center [446, 182] width 72 height 14
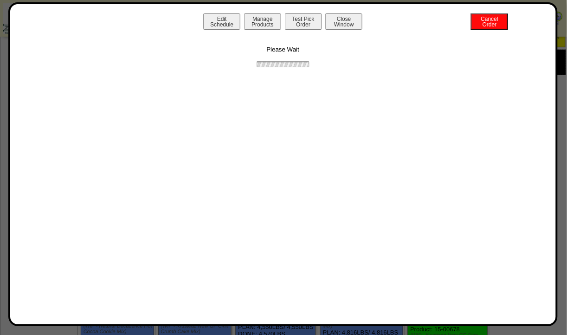
click at [248, 27] on button "Manage Products" at bounding box center [262, 21] width 37 height 16
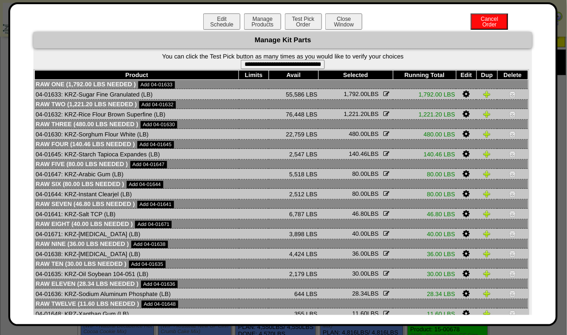
click at [264, 73] on th "Limits" at bounding box center [254, 75] width 30 height 9
click at [269, 71] on th "Avail" at bounding box center [294, 75] width 50 height 9
click at [283, 63] on input "**********" at bounding box center [283, 64] width 84 height 9
type input "**********"
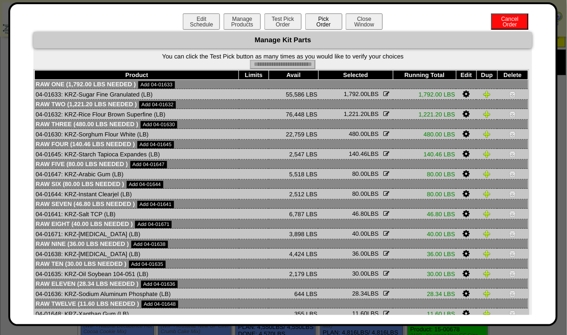
click at [314, 27] on button "Pick Order" at bounding box center [323, 21] width 37 height 16
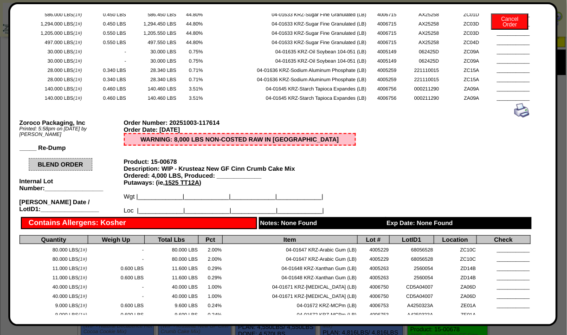
scroll to position [0, 0]
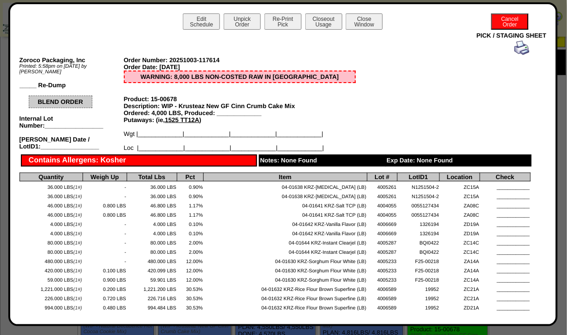
click at [241, 23] on button "Unpick Order" at bounding box center [242, 21] width 37 height 16
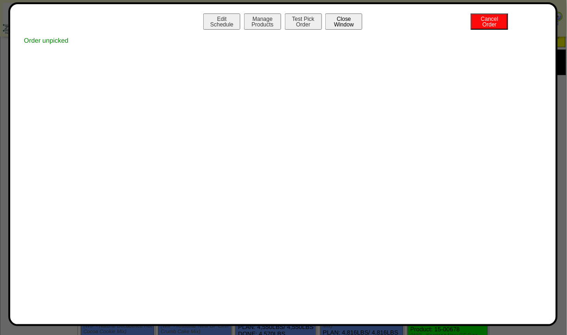
click at [348, 26] on button "Close Window" at bounding box center [343, 21] width 37 height 16
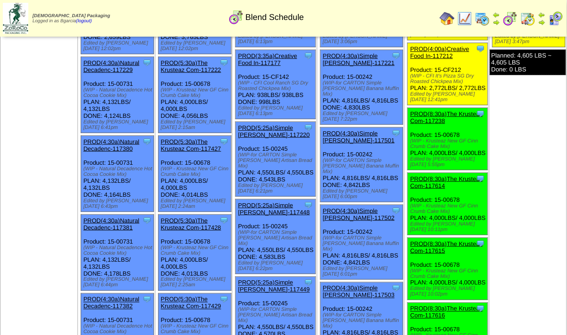
click at [457, 124] on link "PROD(8:30a)The Krusteaz Com-117238" at bounding box center [446, 117] width 72 height 14
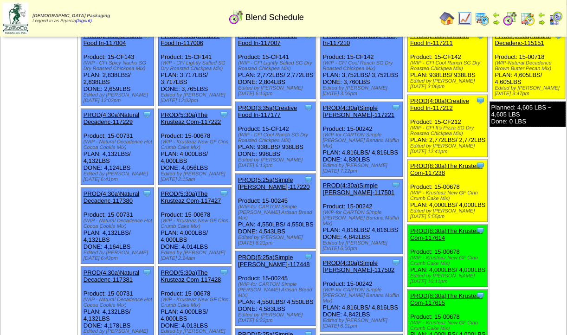
scroll to position [61, 0]
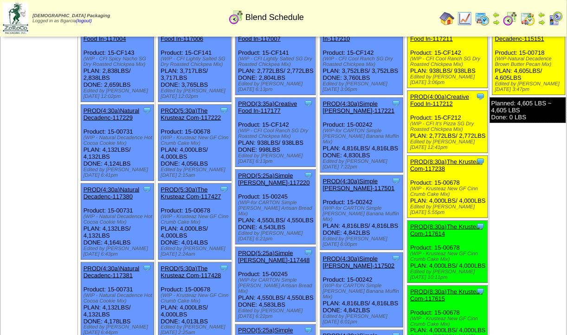
click at [450, 172] on link "PROD(8:30a)The Krusteaz Com-117238" at bounding box center [446, 165] width 72 height 14
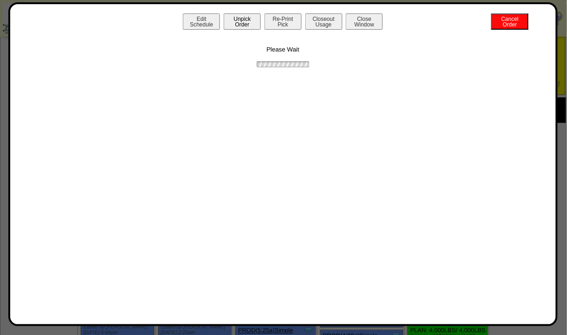
click at [249, 17] on button "Unpick Order" at bounding box center [242, 21] width 37 height 16
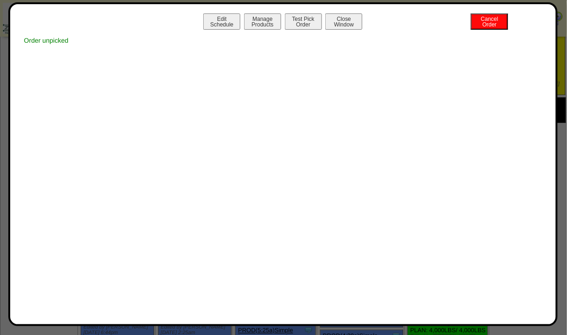
click at [343, 19] on button "Close Window" at bounding box center [343, 21] width 37 height 16
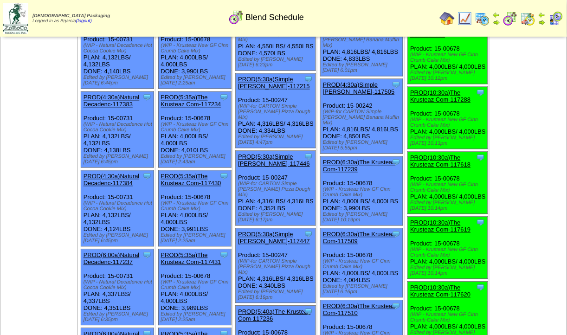
scroll to position [402, 0]
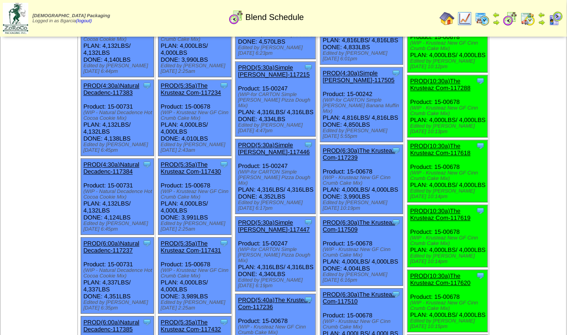
click at [342, 147] on link "PROD(6:30a)The Krusteaz Com-117239" at bounding box center [359, 154] width 72 height 14
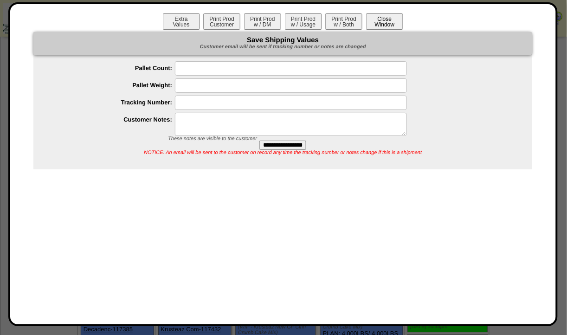
click at [382, 28] on button "Close Window" at bounding box center [384, 21] width 37 height 16
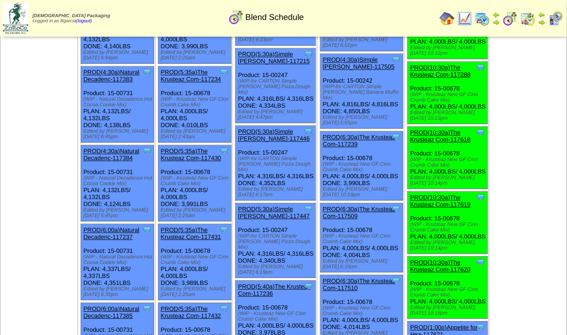
scroll to position [413, 0]
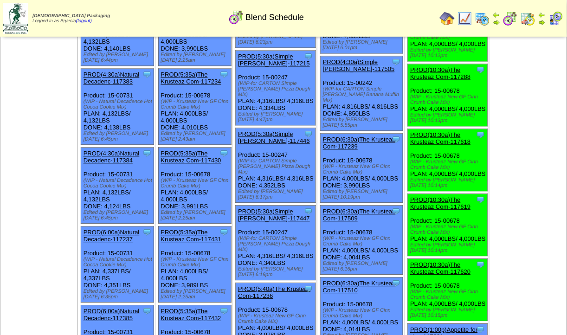
click at [355, 136] on link "PROD(6:30a)The Krusteaz Com-117239" at bounding box center [359, 143] width 72 height 14
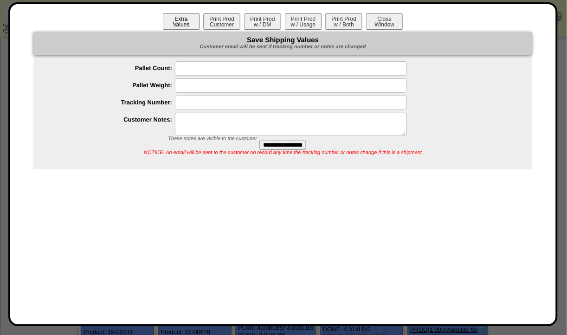
click at [177, 18] on button "Extra Values" at bounding box center [181, 21] width 37 height 16
click at [202, 117] on textarea at bounding box center [291, 124] width 232 height 23
type textarea "*"
type textarea "**********"
click at [301, 149] on input "**********" at bounding box center [282, 145] width 47 height 9
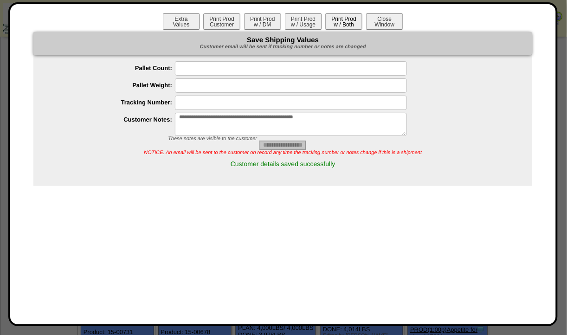
click at [349, 15] on button "Print Prod w / Both" at bounding box center [343, 21] width 37 height 16
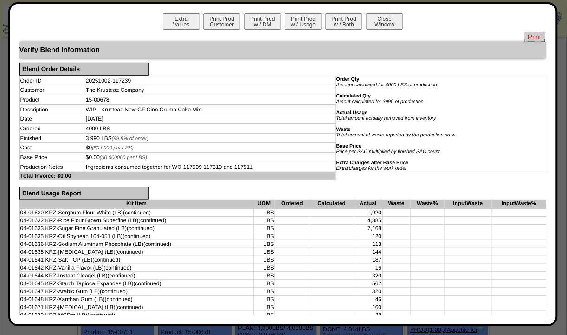
click at [525, 41] on span "Print" at bounding box center [534, 37] width 21 height 10
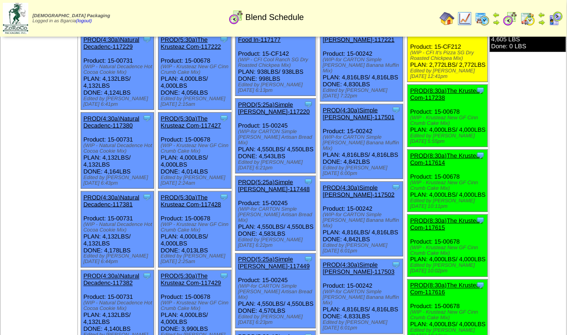
scroll to position [149, 0]
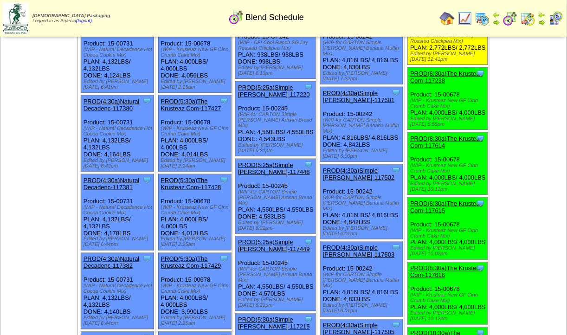
click at [455, 84] on link "PROD(8:30a)The Krusteaz Com-117238" at bounding box center [446, 77] width 72 height 14
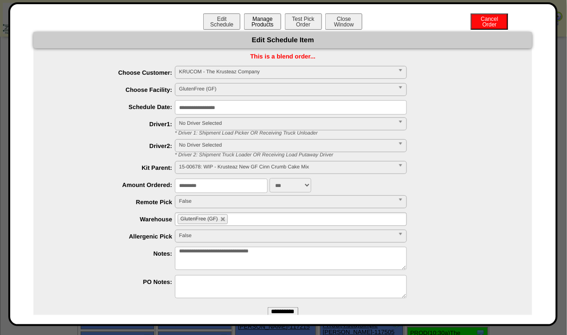
click at [252, 25] on button "Manage Products" at bounding box center [262, 21] width 37 height 16
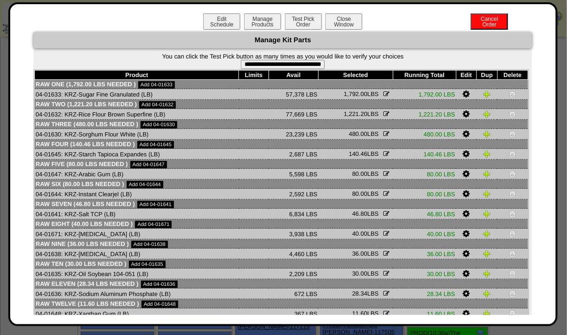
click at [259, 67] on input "**********" at bounding box center [283, 64] width 84 height 9
type input "**********"
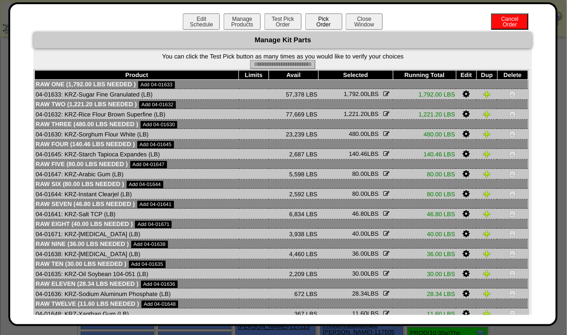
click at [315, 24] on button "Pick Order" at bounding box center [323, 21] width 37 height 16
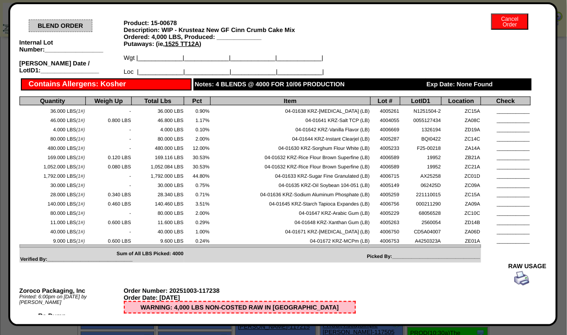
scroll to position [0, 0]
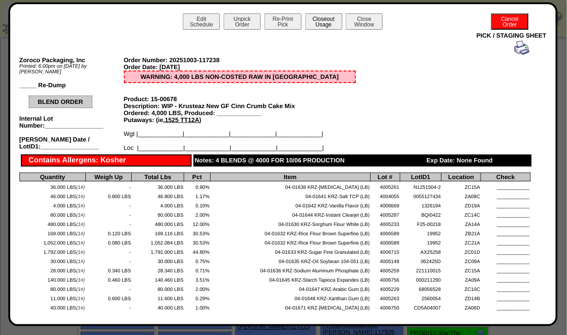
click at [323, 23] on button "Closeout Usage" at bounding box center [323, 21] width 37 height 16
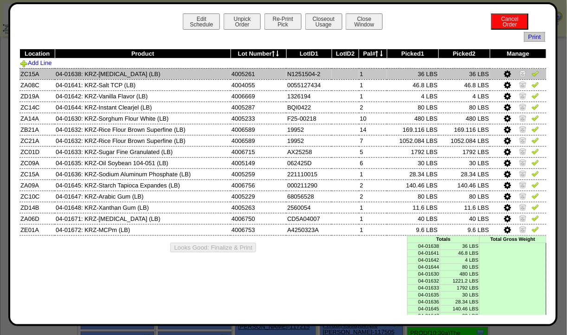
click at [519, 77] on link at bounding box center [523, 74] width 9 height 7
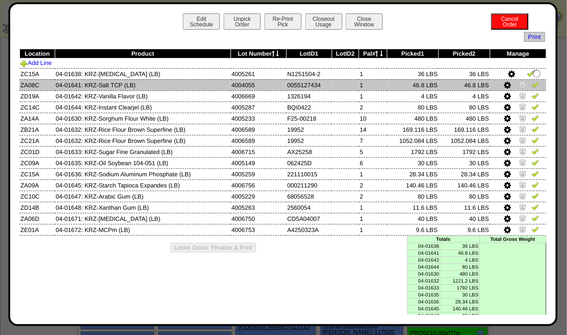
click at [522, 86] on link at bounding box center [523, 86] width 9 height 7
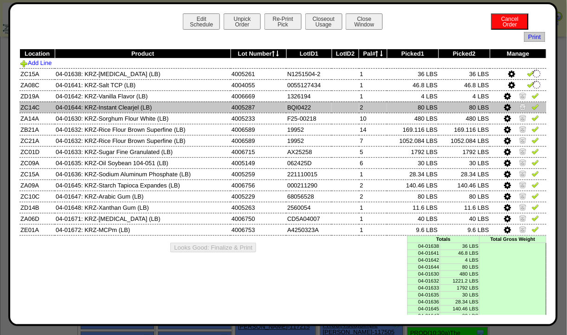
click at [520, 106] on img at bounding box center [522, 106] width 7 height 7
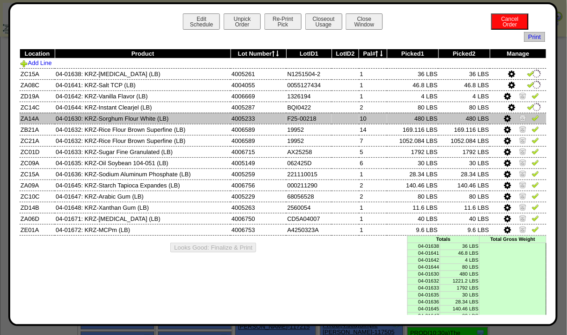
click at [522, 119] on link at bounding box center [523, 119] width 9 height 7
click at [520, 131] on img at bounding box center [522, 128] width 7 height 7
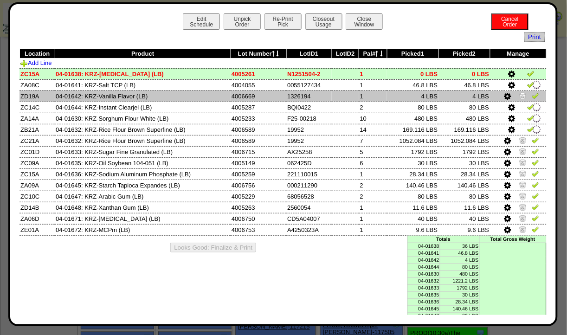
click at [519, 98] on img at bounding box center [522, 95] width 7 height 7
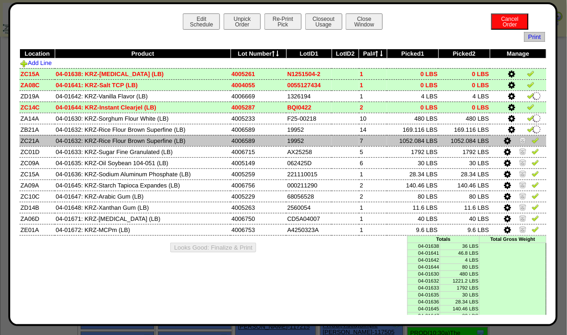
click at [519, 143] on img at bounding box center [522, 139] width 7 height 7
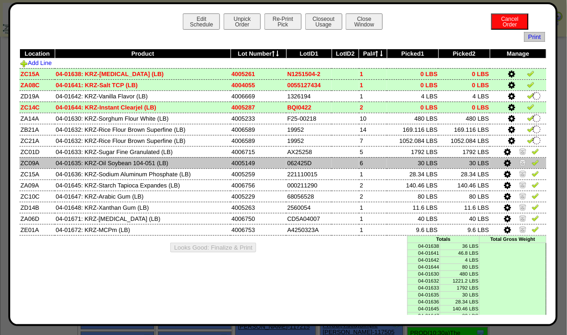
click at [519, 166] on img at bounding box center [522, 162] width 7 height 7
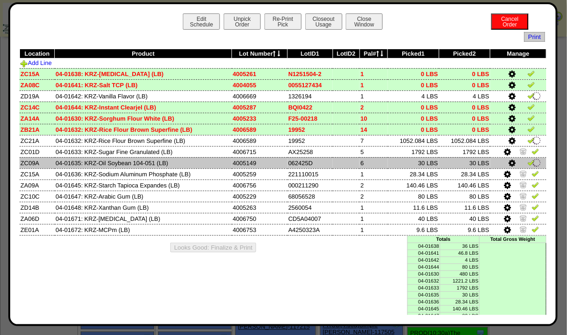
click at [511, 164] on link at bounding box center [513, 164] width 9 height 7
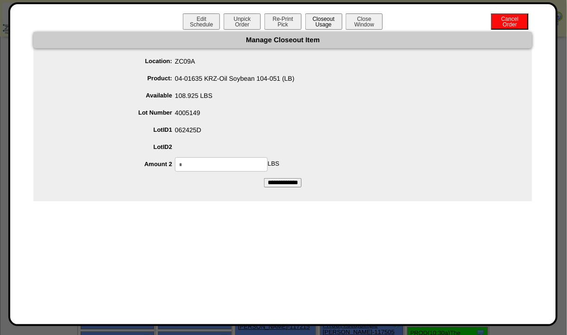
click at [314, 21] on button "Closeout Usage" at bounding box center [323, 21] width 37 height 16
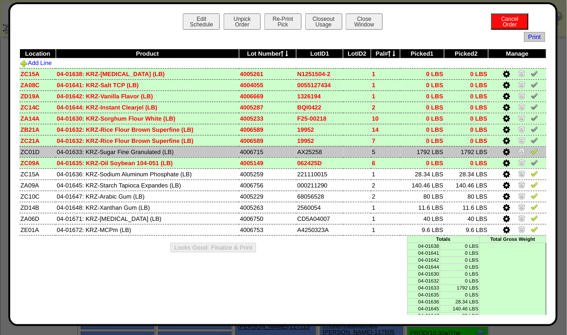
click at [518, 154] on img at bounding box center [521, 151] width 7 height 7
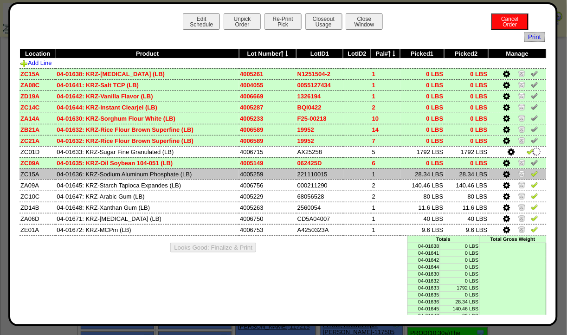
click at [518, 175] on img at bounding box center [521, 173] width 7 height 7
click at [518, 164] on img at bounding box center [521, 162] width 7 height 7
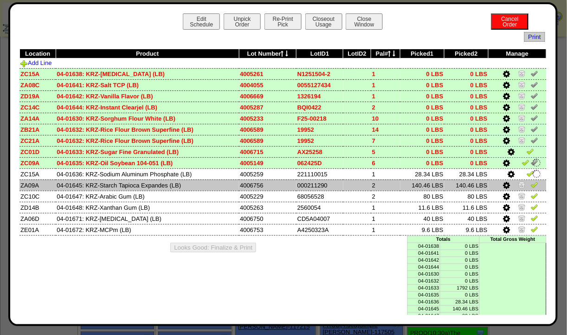
click at [518, 186] on img at bounding box center [521, 184] width 7 height 7
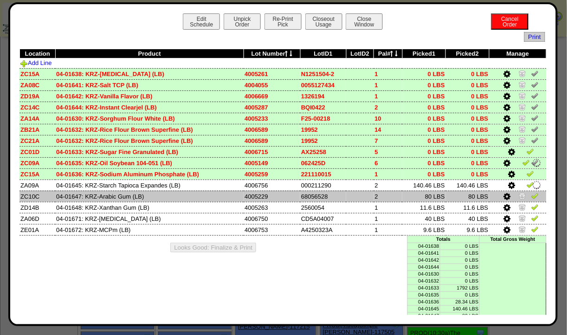
click at [519, 198] on img at bounding box center [522, 195] width 7 height 7
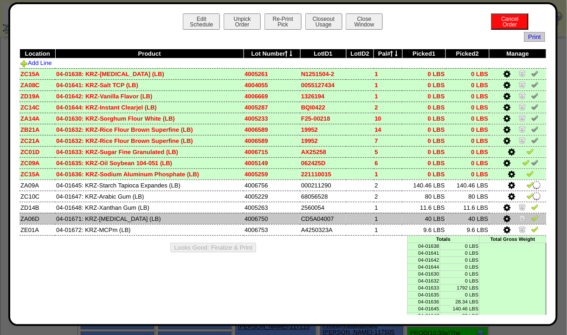
click at [519, 216] on img at bounding box center [522, 217] width 7 height 7
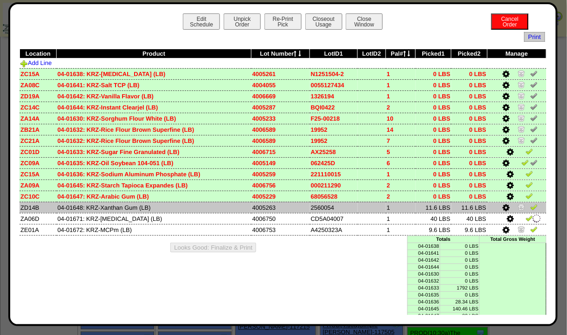
click at [518, 209] on img at bounding box center [521, 206] width 7 height 7
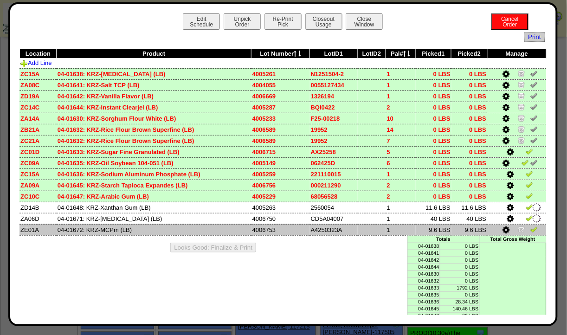
click at [518, 232] on img at bounding box center [521, 229] width 7 height 7
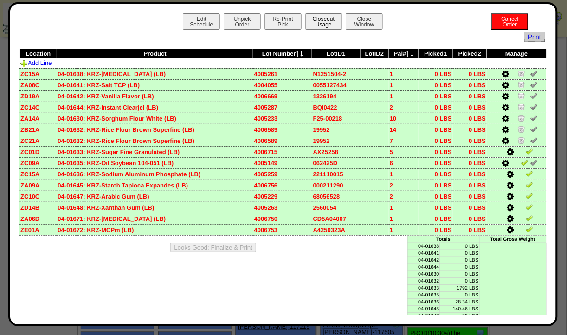
click at [314, 21] on button "Closeout Usage" at bounding box center [323, 21] width 37 height 16
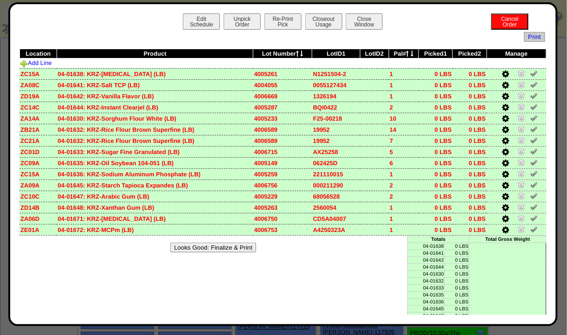
click at [202, 248] on button "Looks Good: Finalize & Print" at bounding box center [213, 248] width 86 height 10
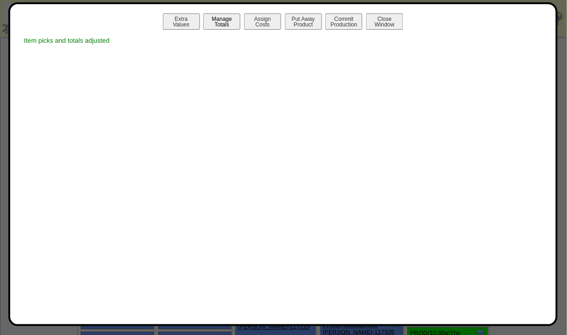
click at [214, 19] on button "Manage Totals" at bounding box center [221, 21] width 37 height 16
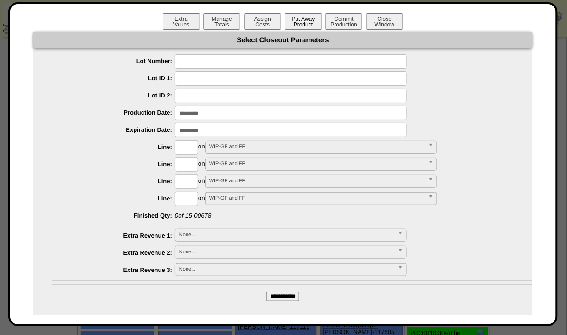
click at [299, 25] on button "Put Away Product" at bounding box center [303, 21] width 37 height 16
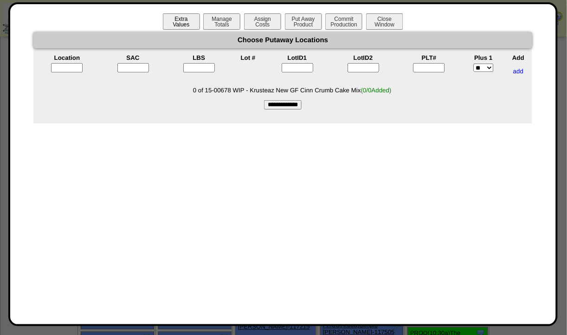
click at [184, 21] on button "Extra Values" at bounding box center [181, 21] width 37 height 16
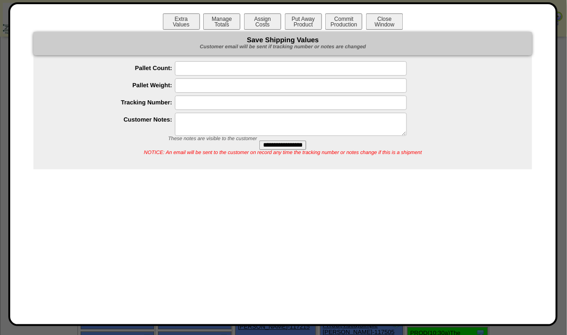
click at [202, 132] on textarea at bounding box center [291, 124] width 232 height 23
type textarea "**********"
click at [271, 144] on input "**********" at bounding box center [282, 145] width 47 height 9
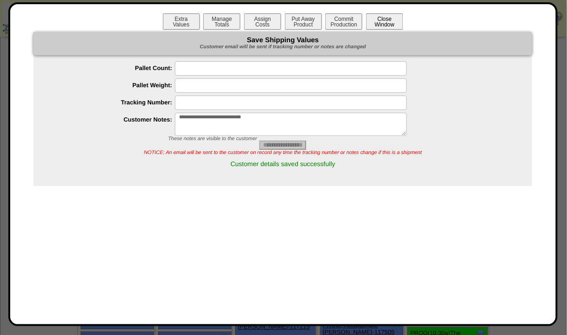
click at [394, 17] on button "Close Window" at bounding box center [384, 21] width 37 height 16
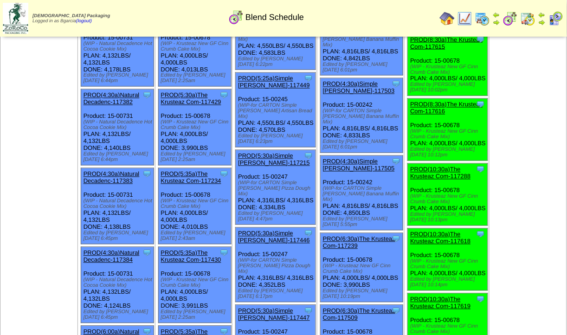
scroll to position [314, 0]
click at [441, 115] on link "PROD(8:30a)The Krusteaz Com-117616" at bounding box center [446, 108] width 72 height 14
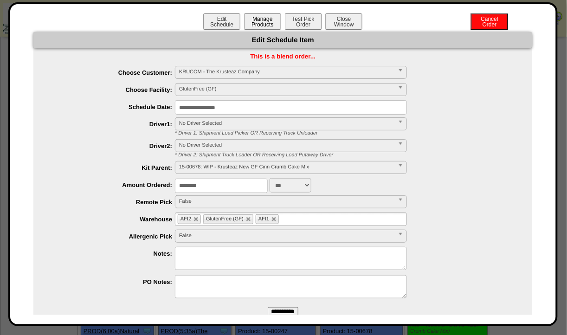
click at [260, 16] on button "Manage Products" at bounding box center [262, 21] width 37 height 16
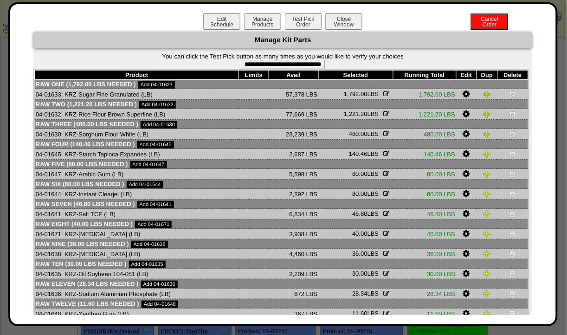
click at [299, 63] on input "**********" at bounding box center [283, 64] width 84 height 9
type input "**********"
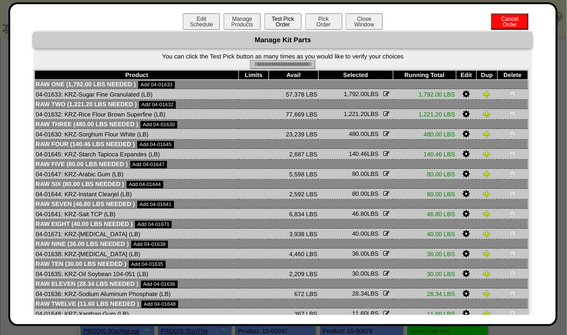
click at [319, 23] on button "Pick Order" at bounding box center [323, 21] width 37 height 16
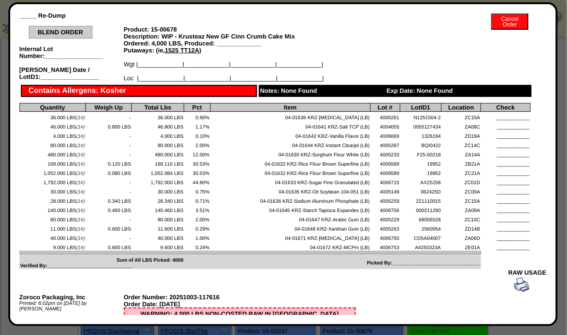
scroll to position [0, 0]
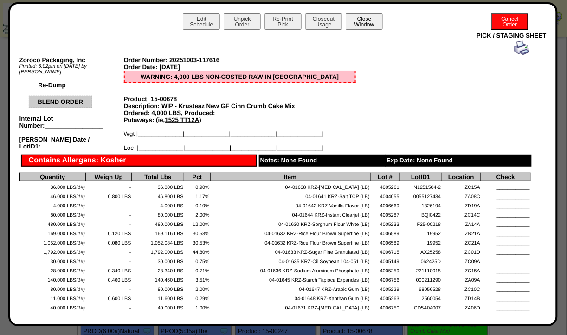
click at [370, 24] on button "Close Window" at bounding box center [364, 21] width 37 height 16
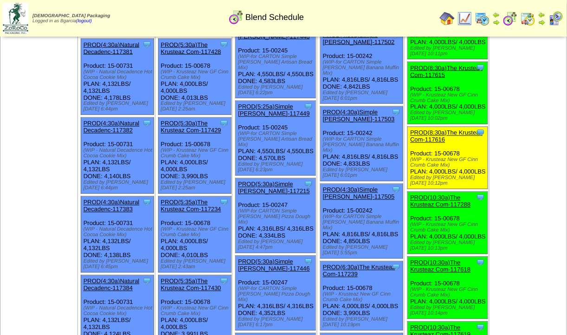
scroll to position [280, 0]
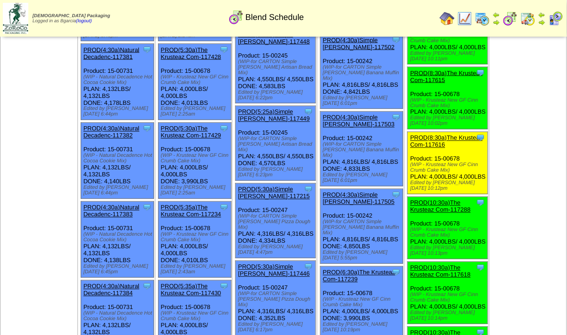
click at [448, 148] on link "PROD(8:30a)The Krusteaz Com-117616" at bounding box center [446, 142] width 72 height 14
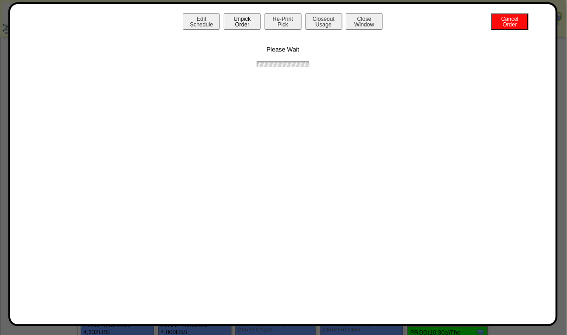
click at [257, 21] on button "Unpick Order" at bounding box center [242, 21] width 37 height 16
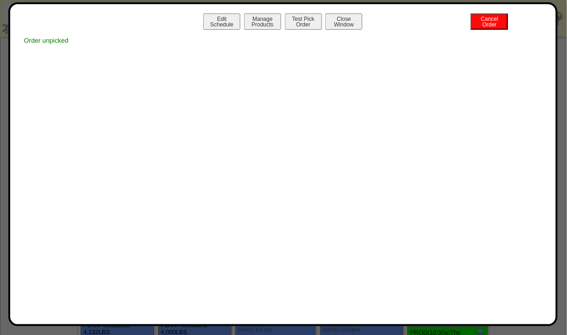
click at [348, 32] on div "Edit Schedule Manage Products Test Pick Order Cancel Order Close Window" at bounding box center [282, 22] width 527 height 19
click at [340, 22] on button "Close Window" at bounding box center [343, 21] width 37 height 16
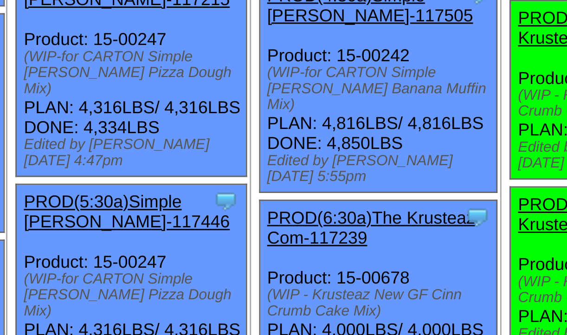
scroll to position [392, 0]
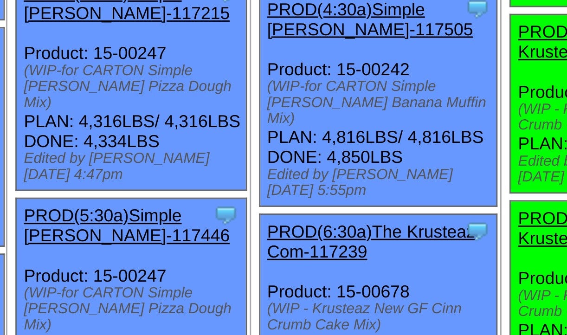
click at [340, 157] on link "PROD(6:30a)The Krusteaz Com-117239" at bounding box center [359, 164] width 72 height 14
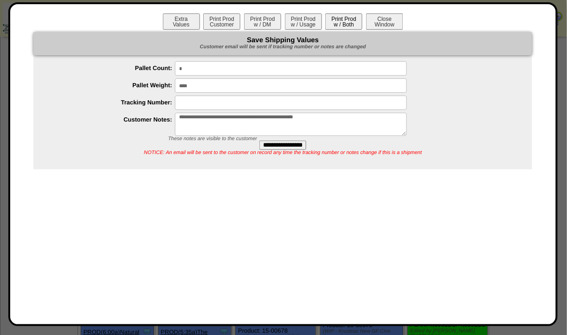
click at [329, 26] on button "Print Prod w / Both" at bounding box center [343, 21] width 37 height 16
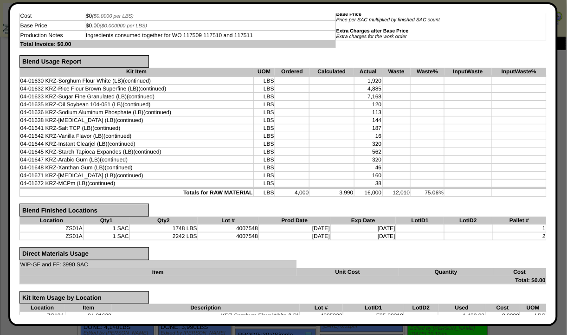
scroll to position [0, 0]
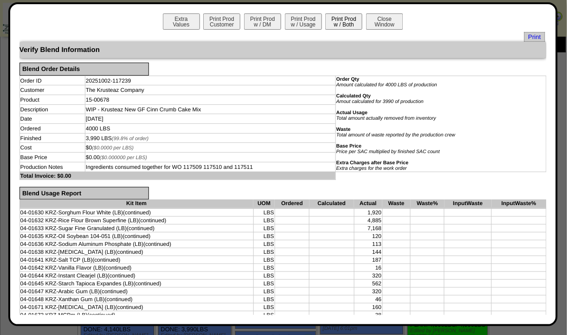
click at [381, 19] on button "Close Window" at bounding box center [384, 21] width 37 height 16
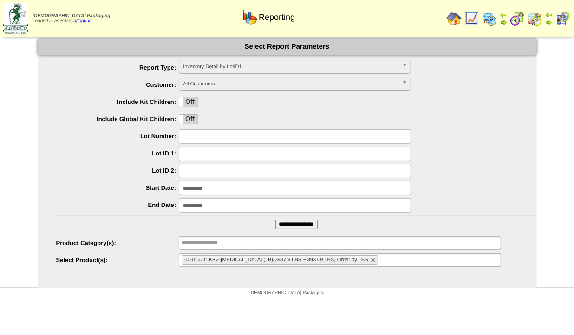
click at [457, 18] on img at bounding box center [453, 18] width 15 height 15
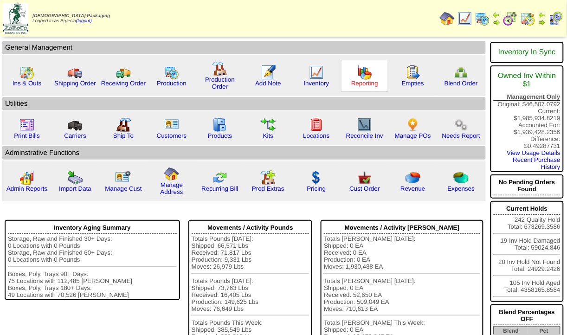
click at [362, 80] on link "Reporting" at bounding box center [364, 83] width 27 height 7
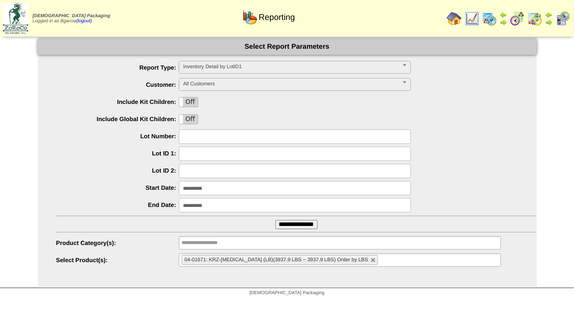
click at [204, 193] on input "**********" at bounding box center [295, 188] width 232 height 14
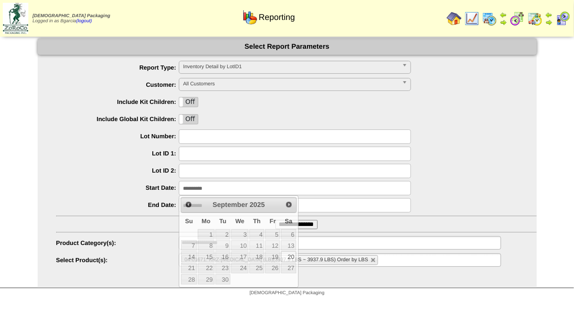
click at [437, 190] on div "**********" at bounding box center [296, 188] width 480 height 14
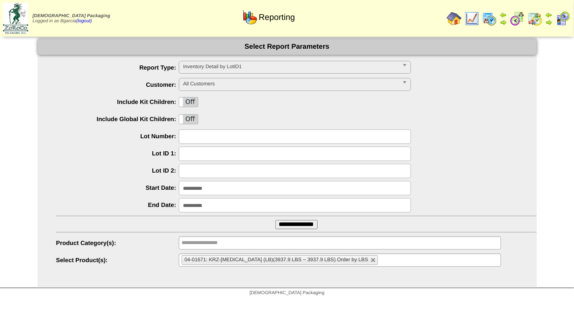
click at [399, 262] on ul "04-01671: KRZ-Dextrose (LB)(3937.9 LBS ~ 3937.9 LBS) Order by LBS" at bounding box center [340, 259] width 322 height 13
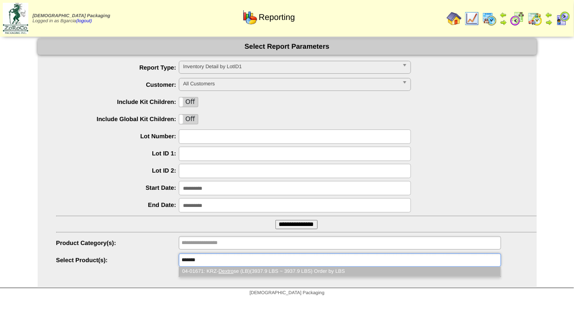
type input "********"
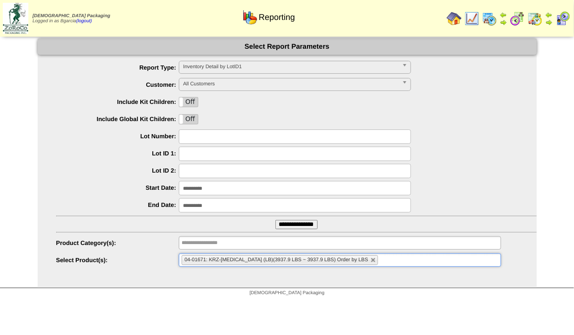
click at [275, 220] on input "**********" at bounding box center [296, 224] width 42 height 9
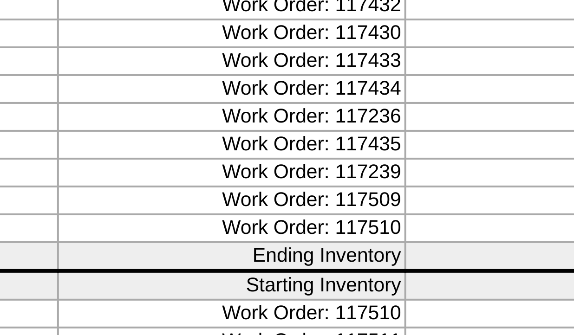
click at [314, 215] on td "Work Order: 117239" at bounding box center [293, 212] width 87 height 7
click at [313, 215] on td "Work Order: 117239" at bounding box center [293, 212] width 87 height 7
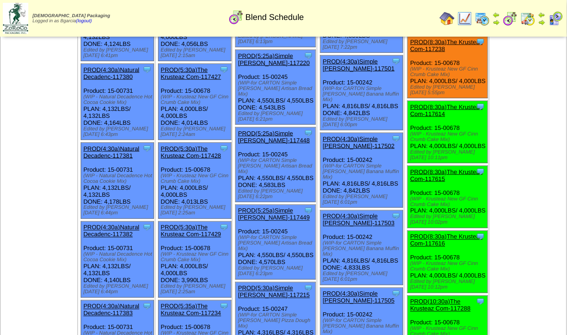
scroll to position [181, 0]
click at [441, 117] on link "PROD(8:30a)The Krusteaz Com-117614" at bounding box center [446, 110] width 72 height 14
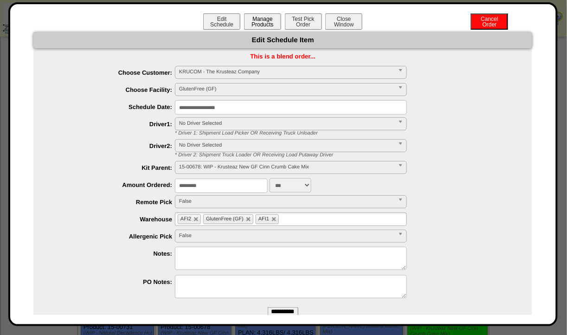
click at [259, 24] on button "Manage Products" at bounding box center [262, 21] width 37 height 16
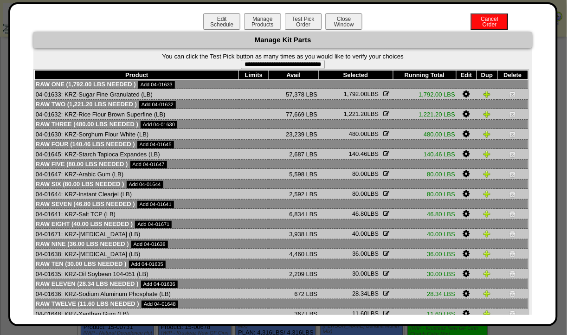
click at [313, 62] on input "**********" at bounding box center [283, 64] width 84 height 9
type input "**********"
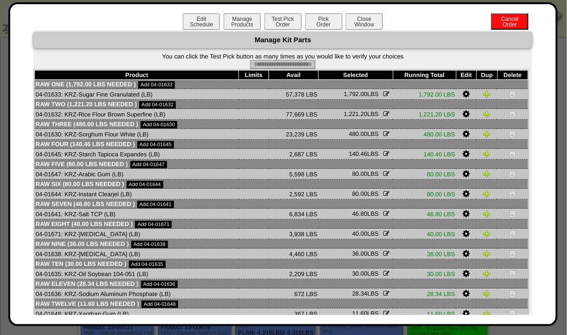
click at [322, 26] on button "Pick Order" at bounding box center [323, 21] width 37 height 16
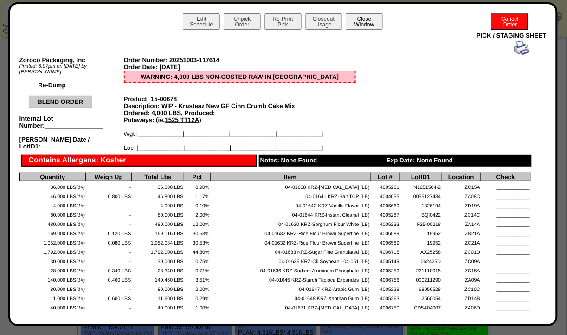
click at [363, 19] on button "Close Window" at bounding box center [364, 21] width 37 height 16
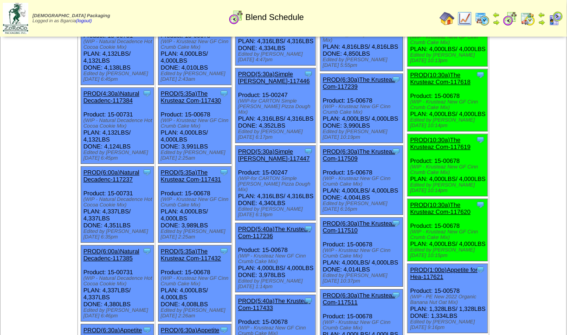
scroll to position [473, 0]
